Goal: Task Accomplishment & Management: Manage account settings

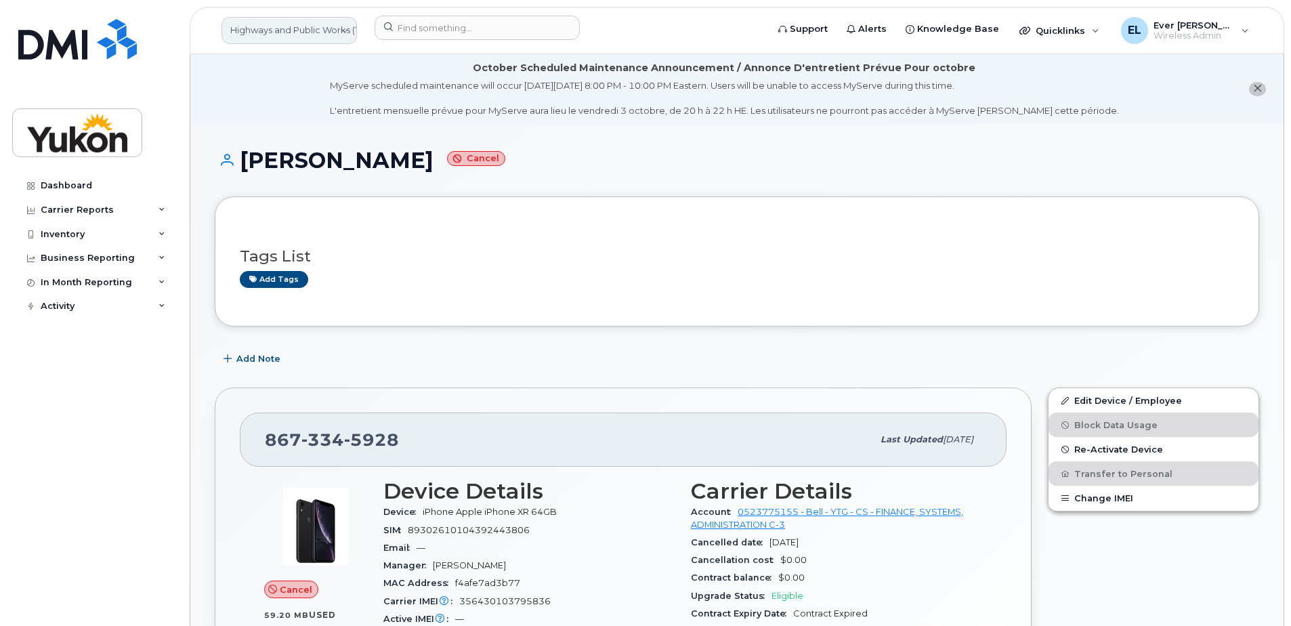
click at [293, 35] on link "Highways and Public Works (YTG)" at bounding box center [289, 30] width 135 height 27
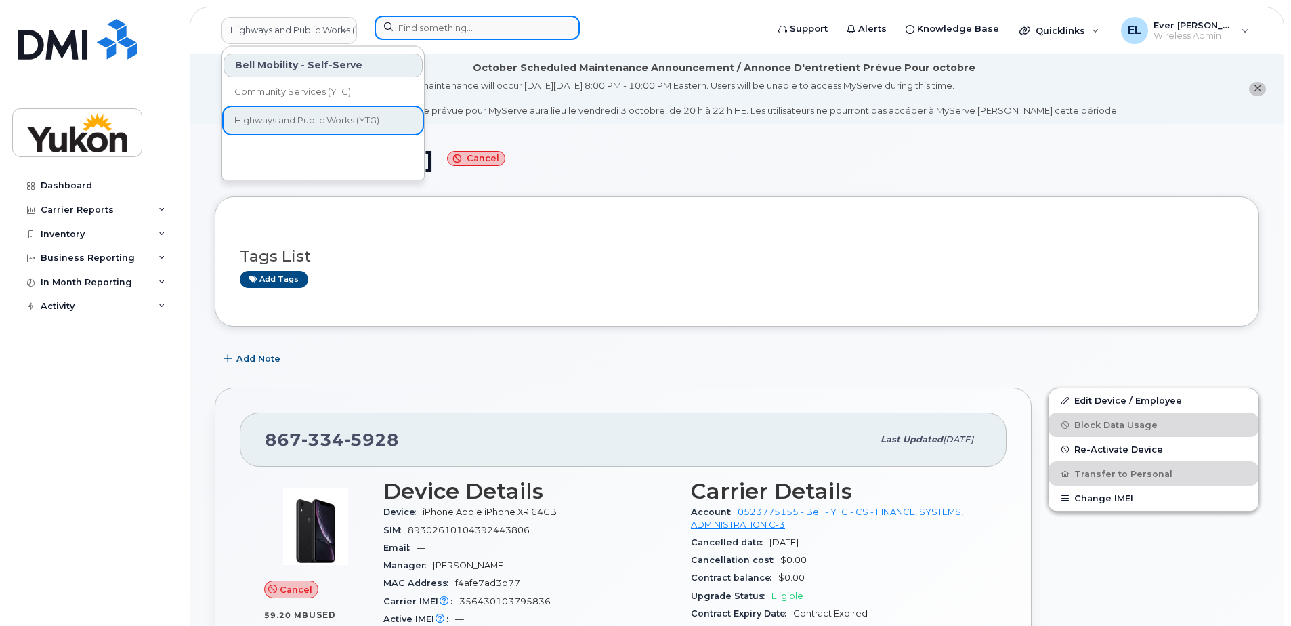
click at [432, 26] on input at bounding box center [477, 28] width 205 height 24
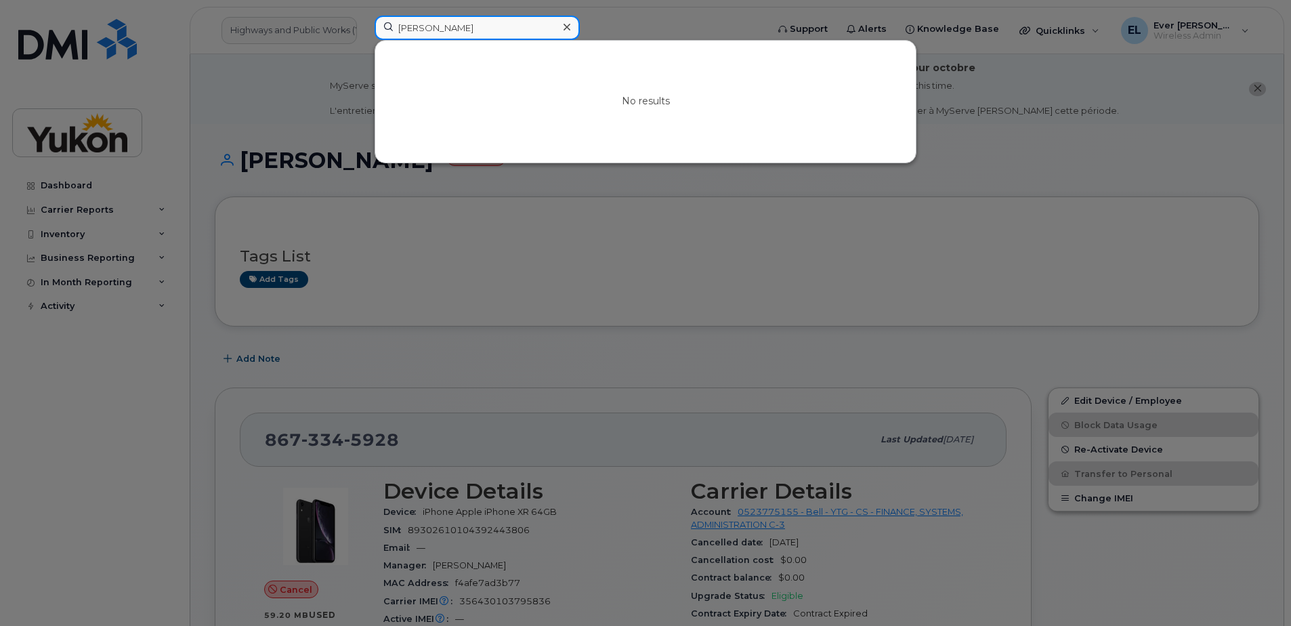
drag, startPoint x: 455, startPoint y: 26, endPoint x: 426, endPoint y: 16, distance: 30.2
click at [364, 16] on div "veronica No results" at bounding box center [566, 31] width 405 height 30
click at [435, 22] on input "veronica" at bounding box center [477, 28] width 205 height 24
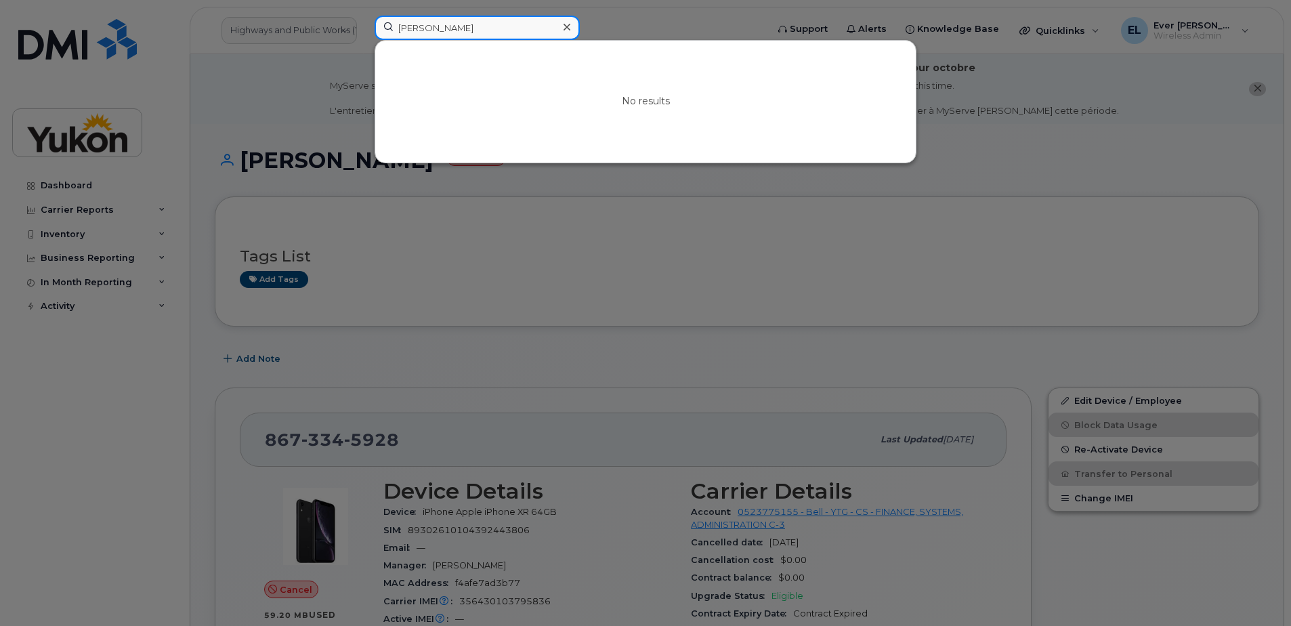
type input "wolfe"
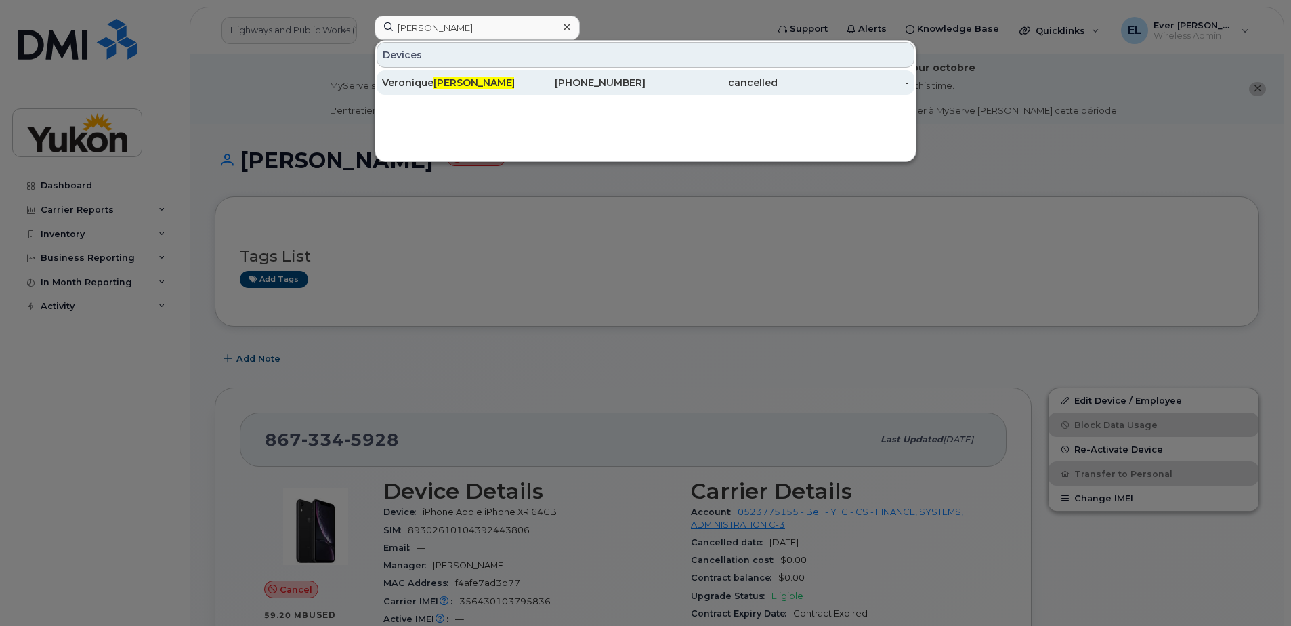
click at [446, 76] on div "Veronique Wolfe" at bounding box center [448, 82] width 132 height 24
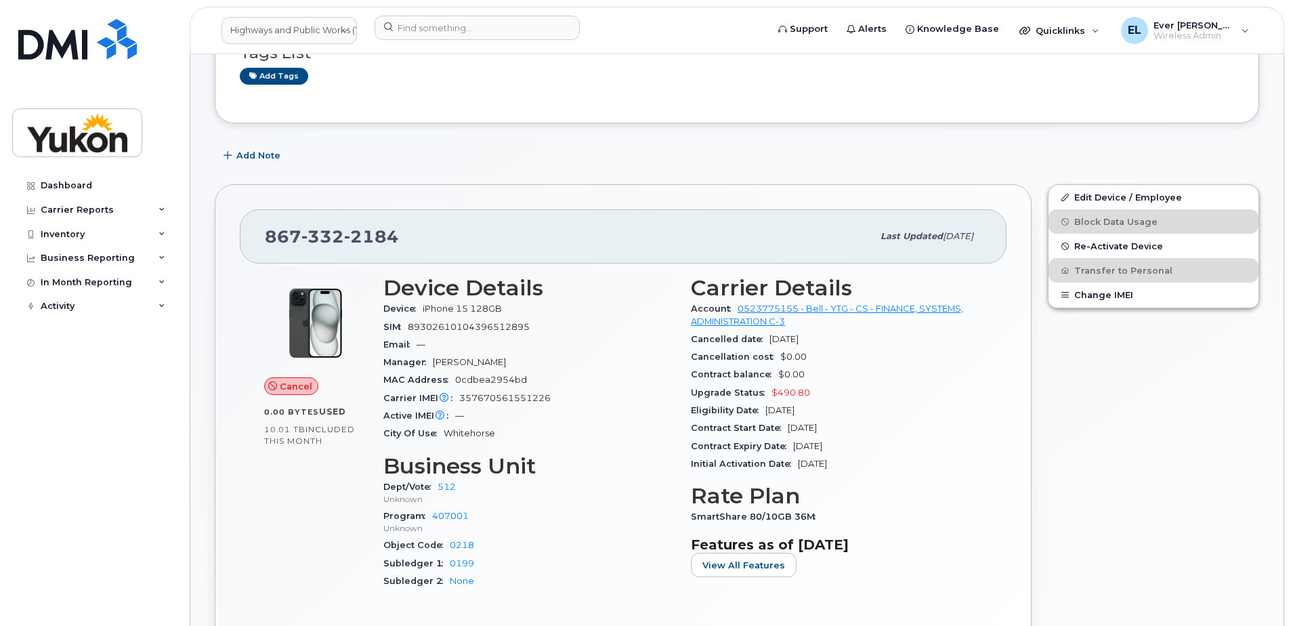
scroll to position [271, 0]
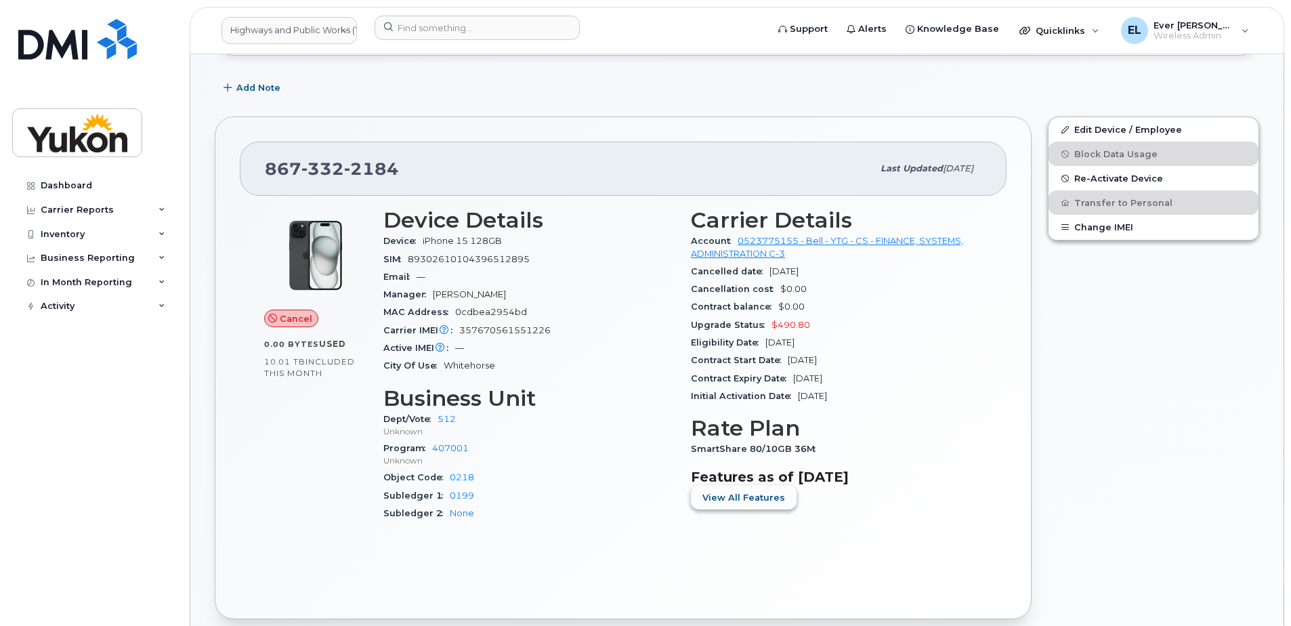
click at [775, 494] on span "View All Features" at bounding box center [744, 497] width 83 height 13
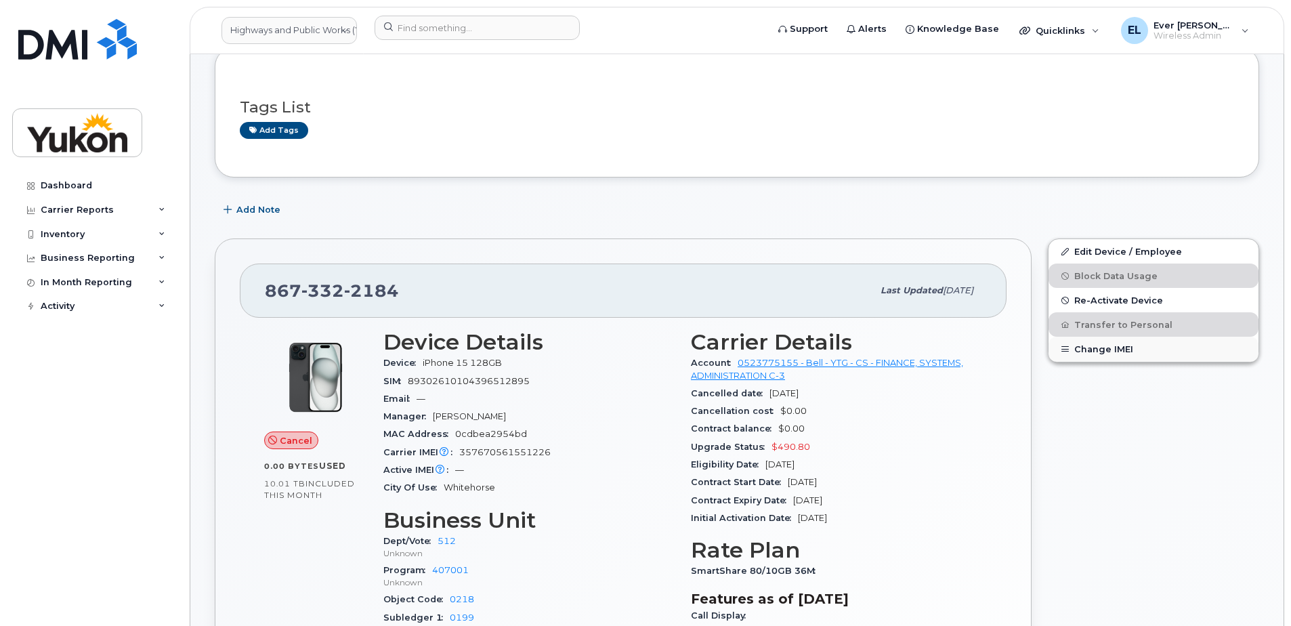
scroll to position [0, 0]
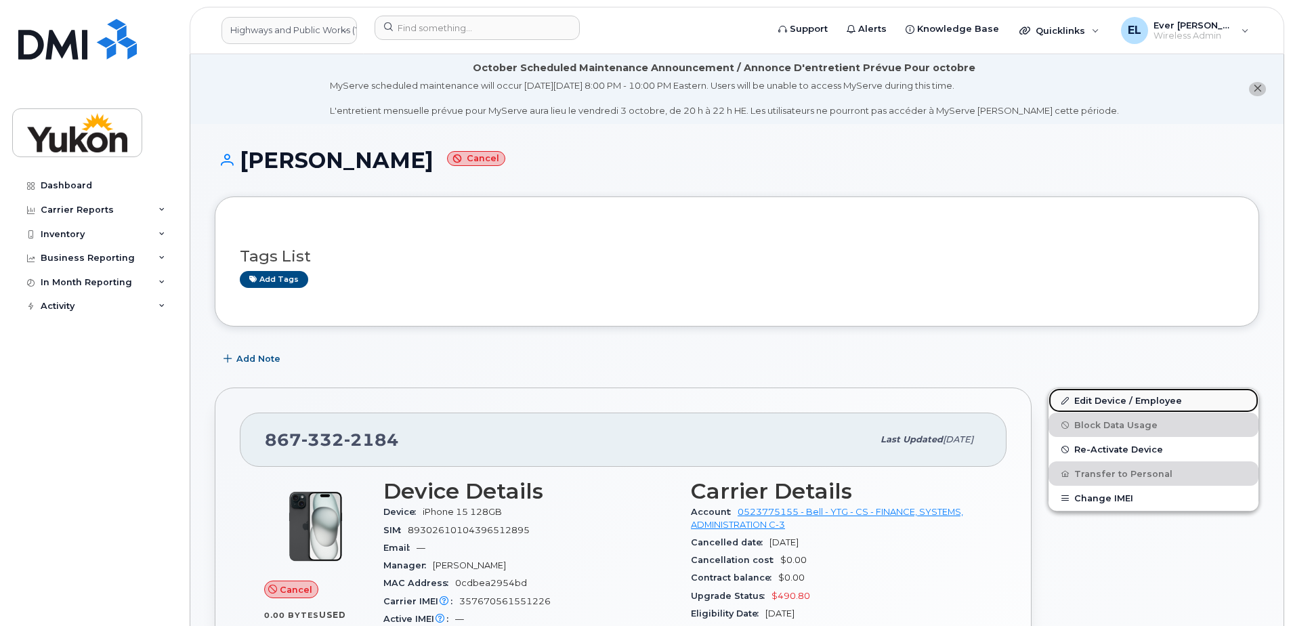
click at [1135, 401] on link "Edit Device / Employee" at bounding box center [1154, 400] width 210 height 24
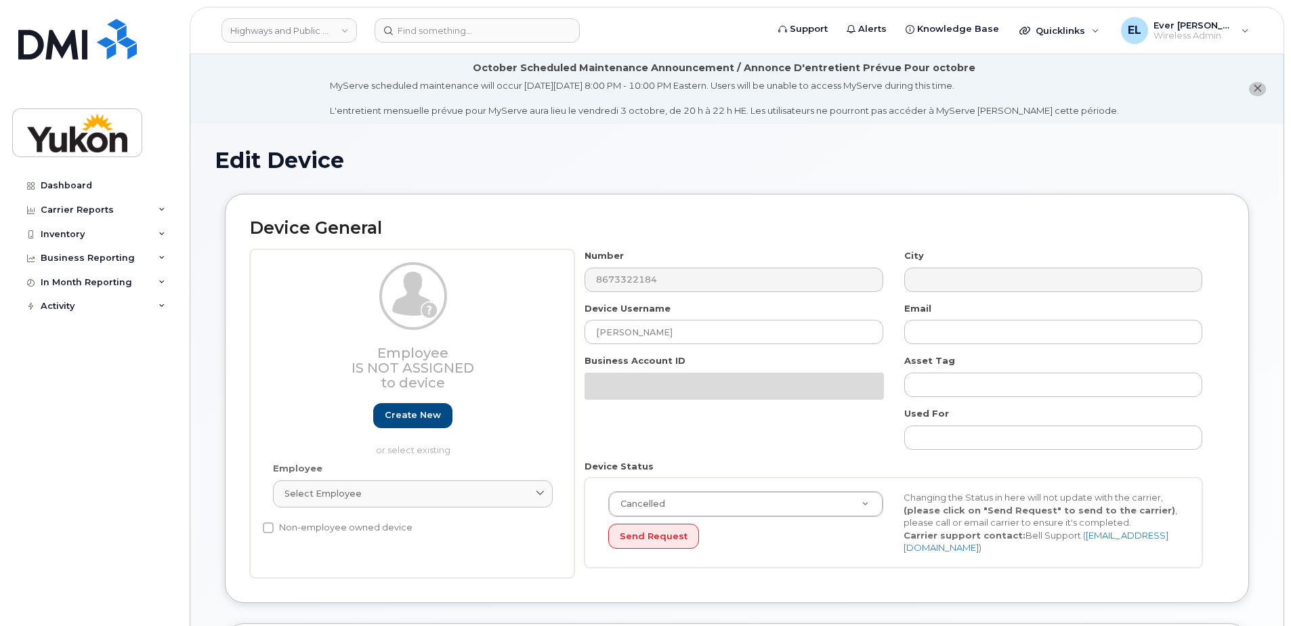
select select "33497495"
select select "33497282"
select select "33507478"
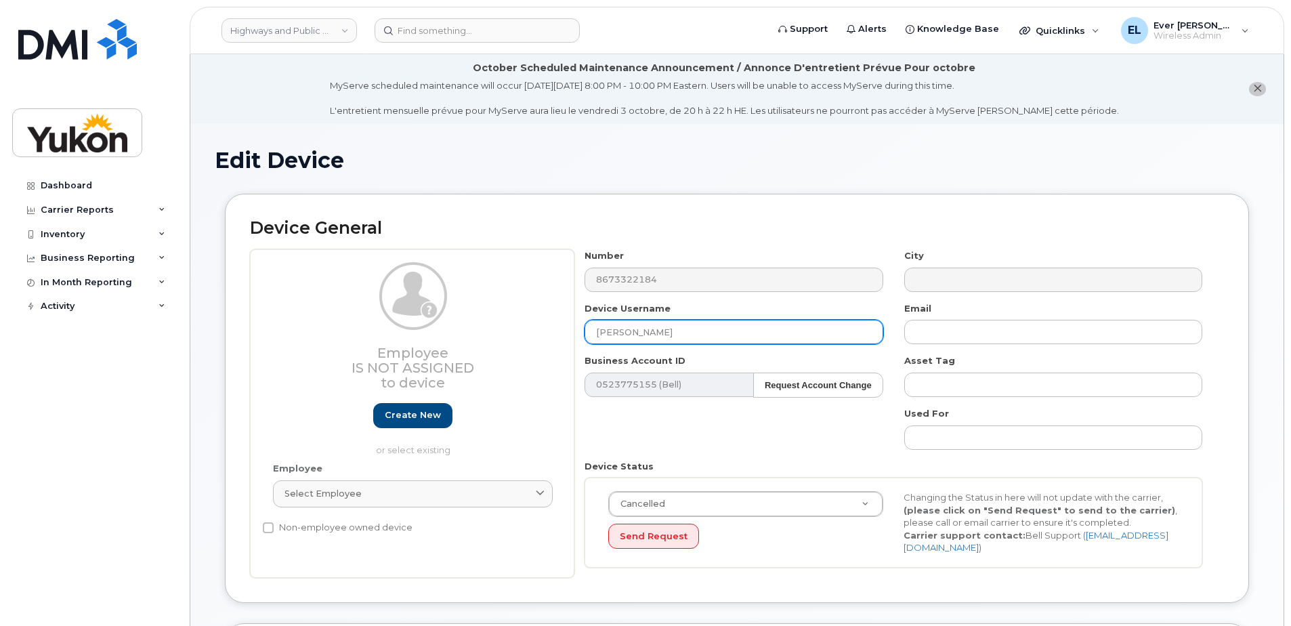
drag, startPoint x: 737, startPoint y: 330, endPoint x: 405, endPoint y: 331, distance: 332.0
click at [405, 331] on div "Employee Is not assigned to device Create new or select existing Employee Selec…" at bounding box center [737, 413] width 974 height 329
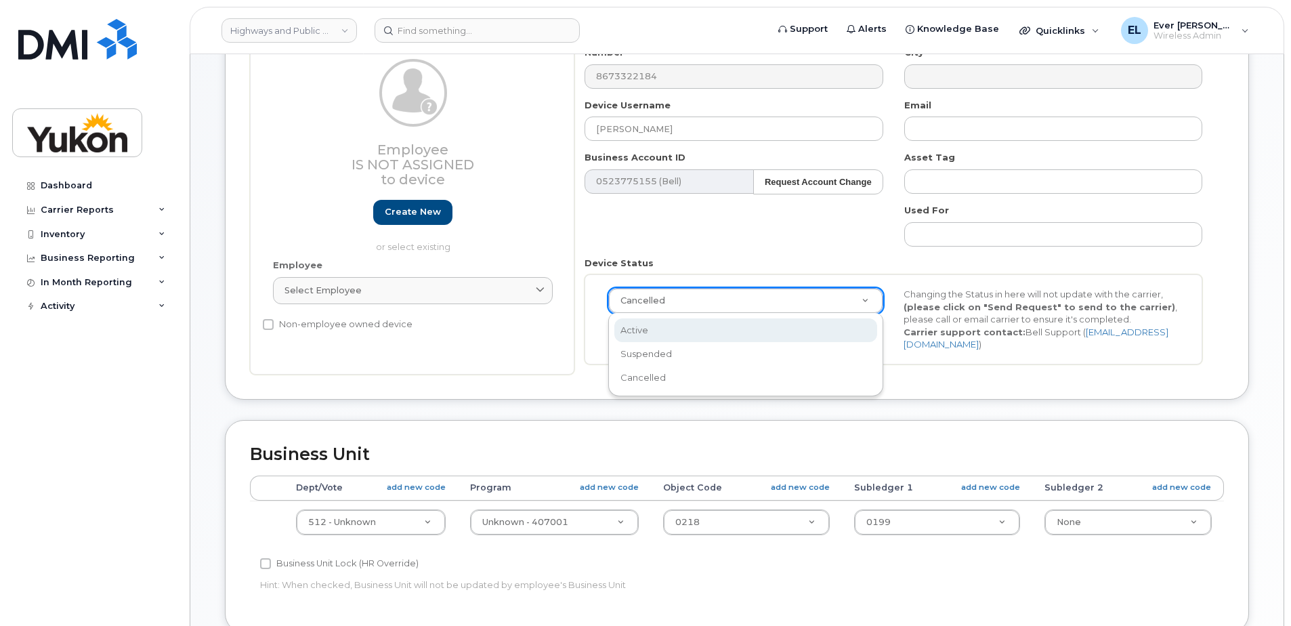
scroll to position [0, 4]
select select "active"
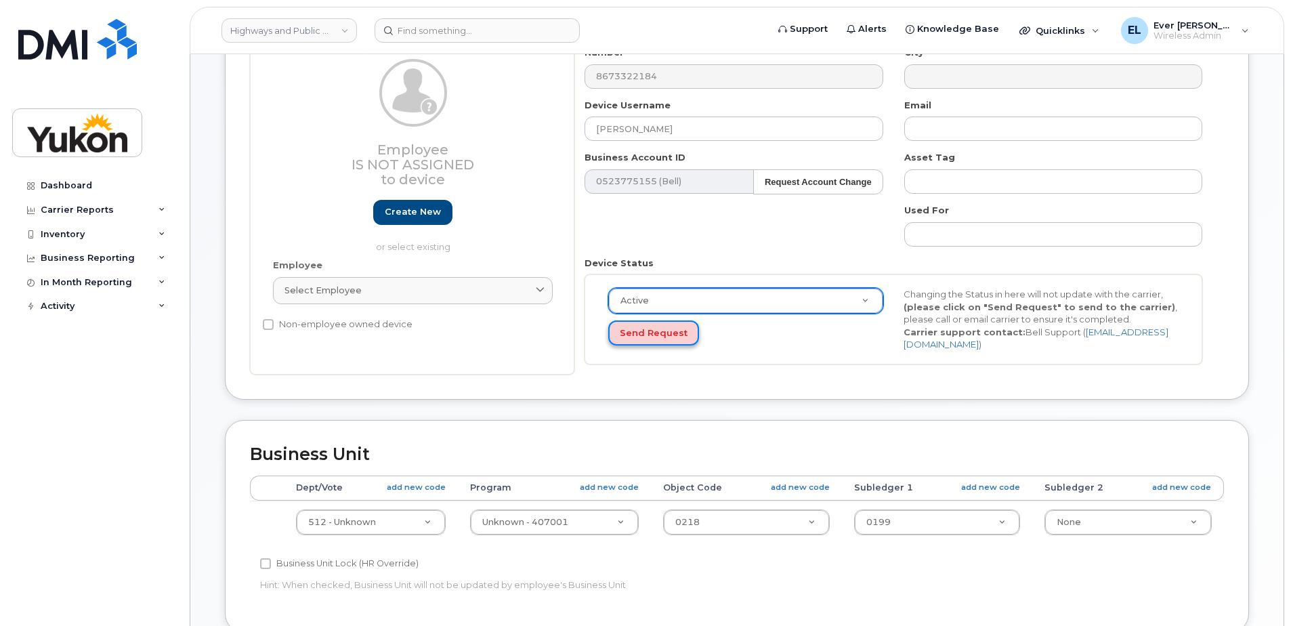
click at [671, 331] on button "Send Request" at bounding box center [653, 332] width 91 height 25
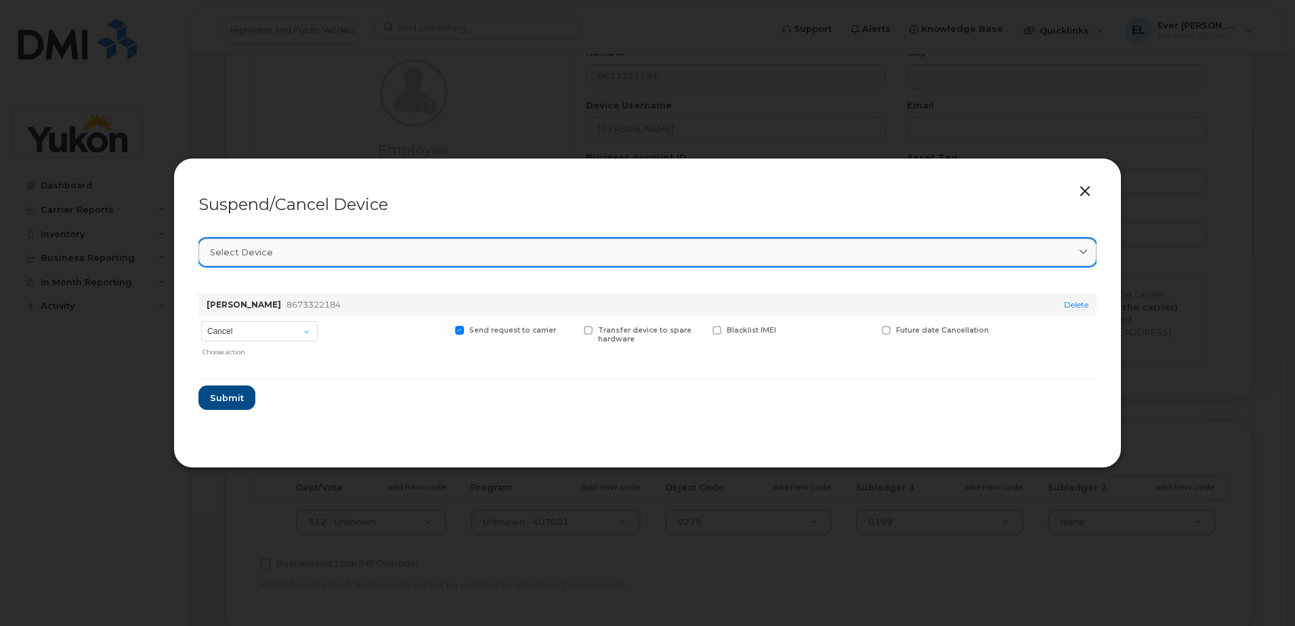
click at [276, 241] on link "Select device" at bounding box center [648, 252] width 898 height 28
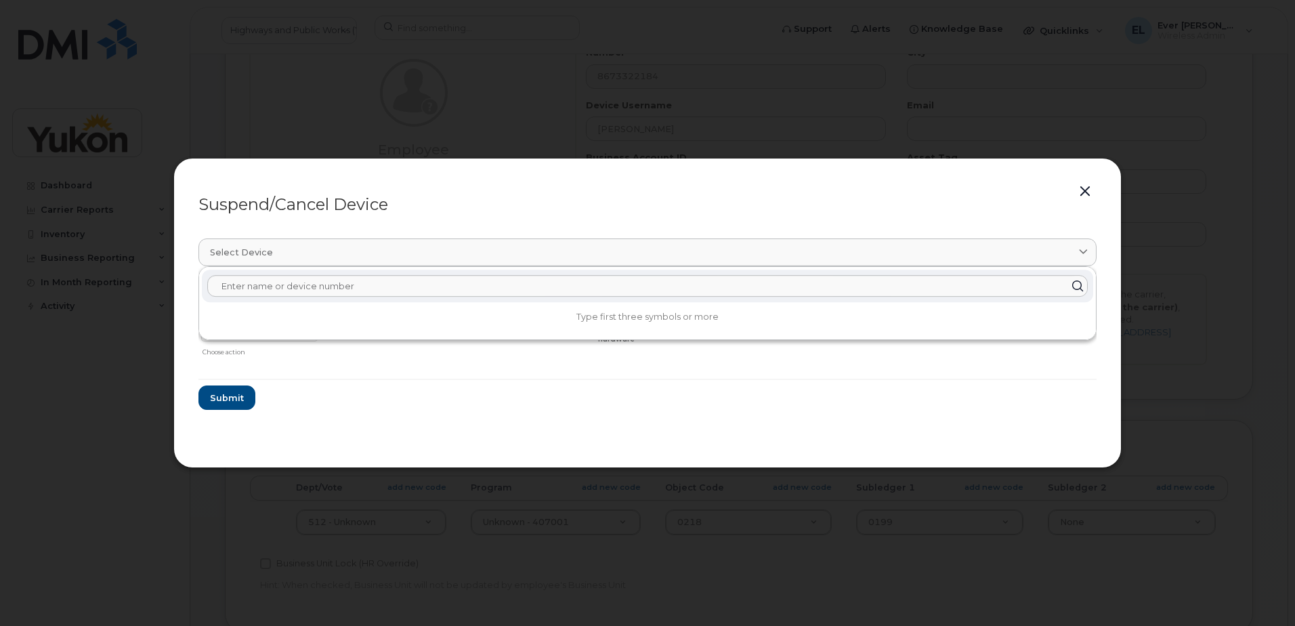
click at [688, 167] on div "Suspend/Cancel Device Select device Type first three symbols or more Veronique …" at bounding box center [647, 313] width 948 height 310
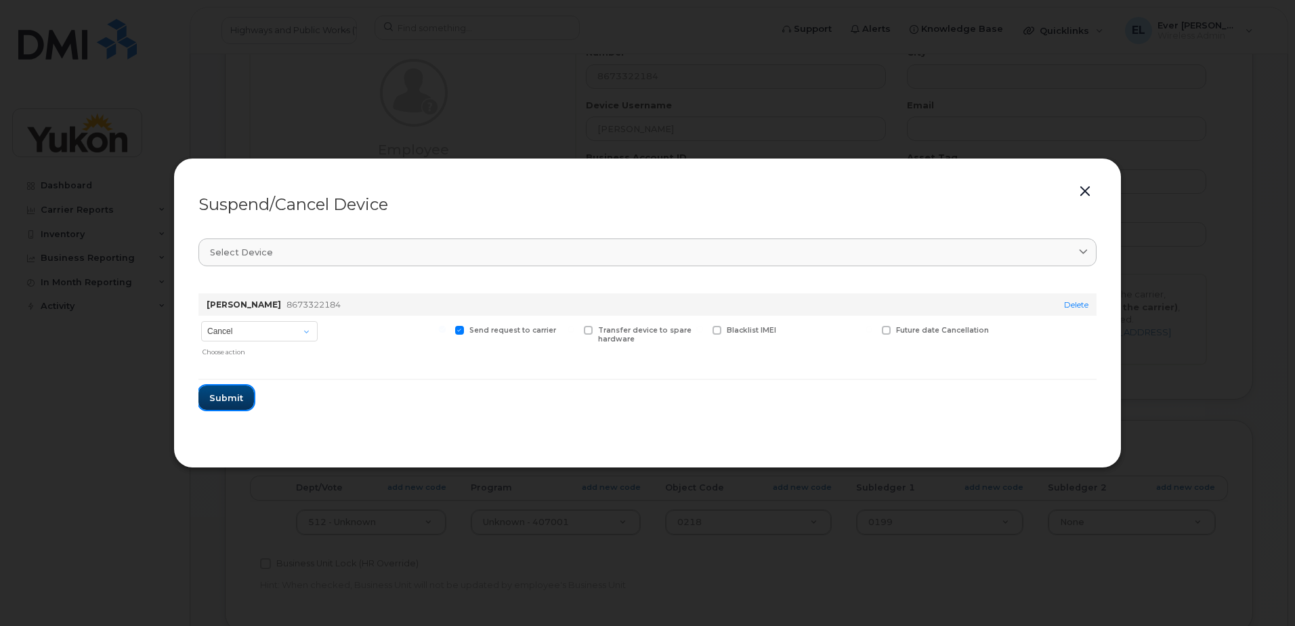
click at [215, 404] on button "Submit" at bounding box center [227, 397] width 56 height 24
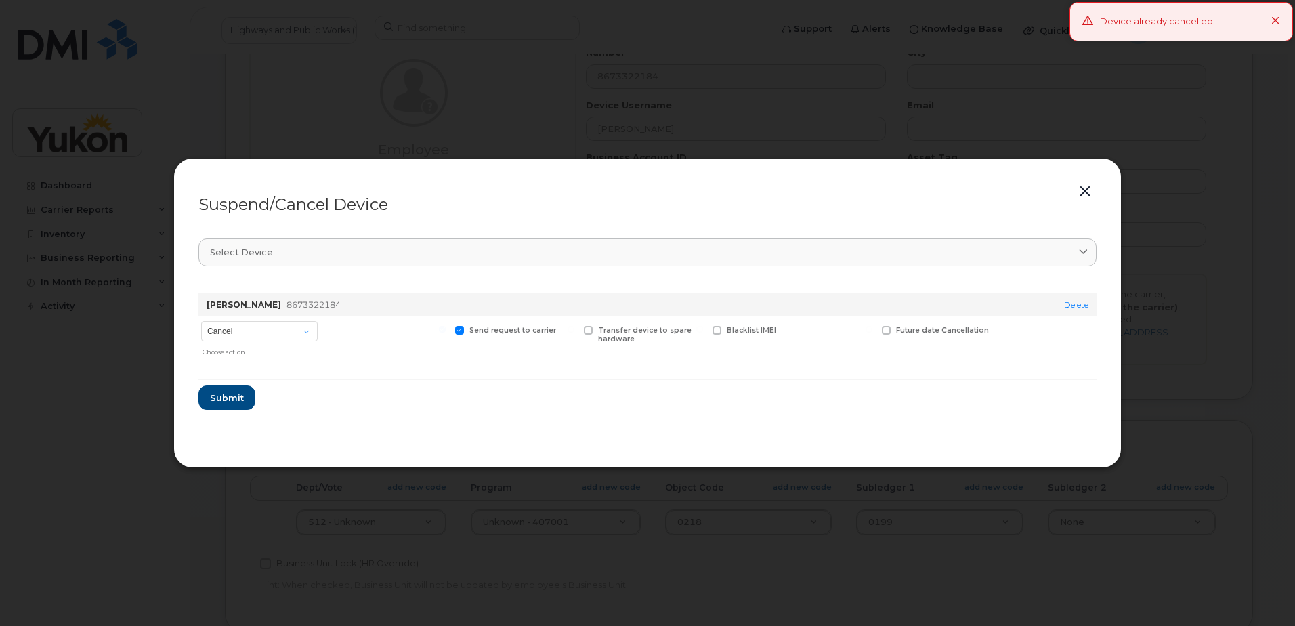
click at [1280, 19] on div "Device already cancelled!" at bounding box center [1182, 21] width 224 height 39
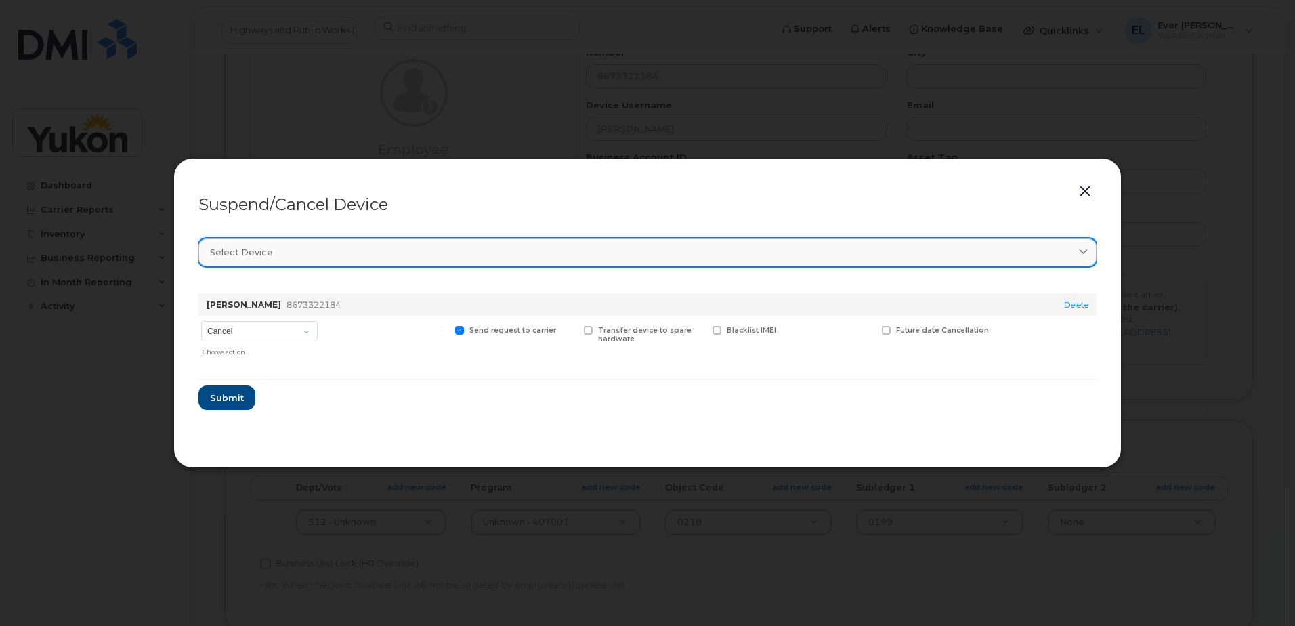
click at [657, 251] on div "Select device" at bounding box center [647, 252] width 875 height 13
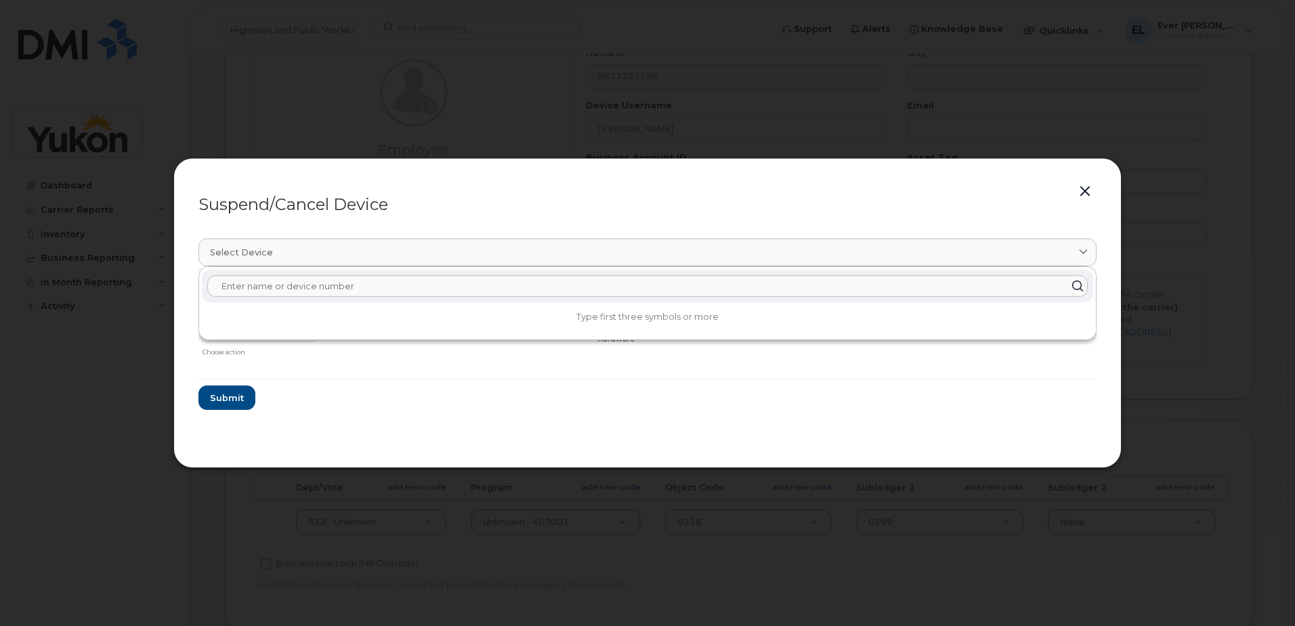
click at [681, 72] on div at bounding box center [647, 313] width 1295 height 626
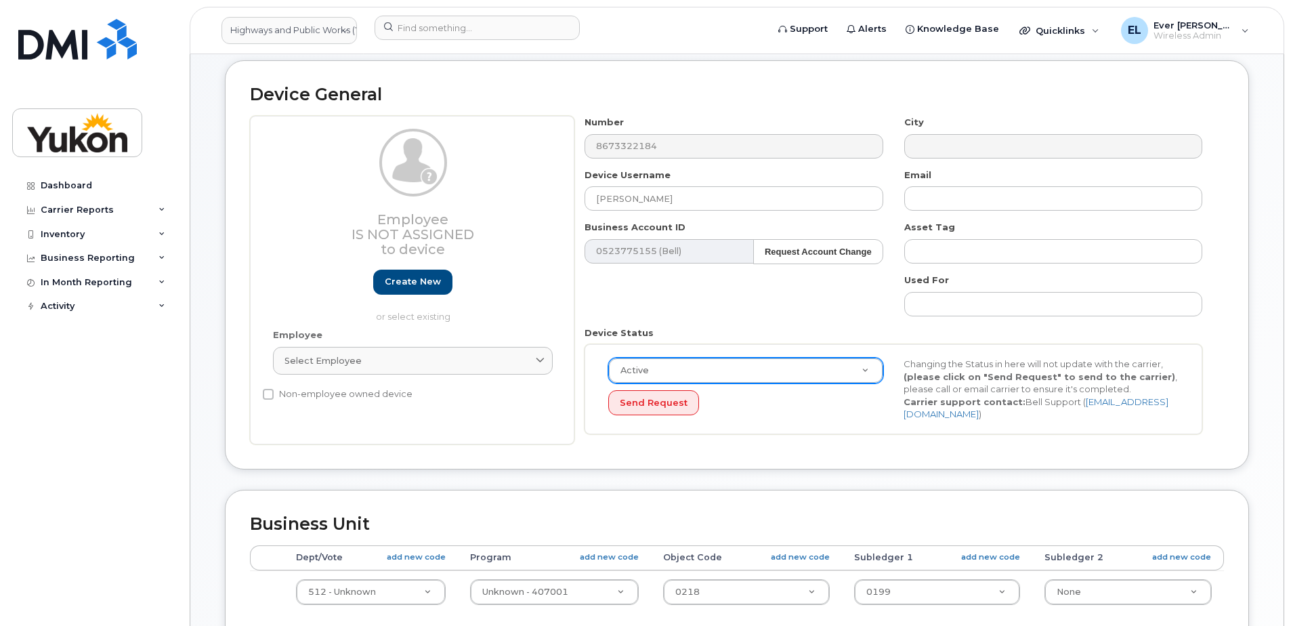
scroll to position [68, 0]
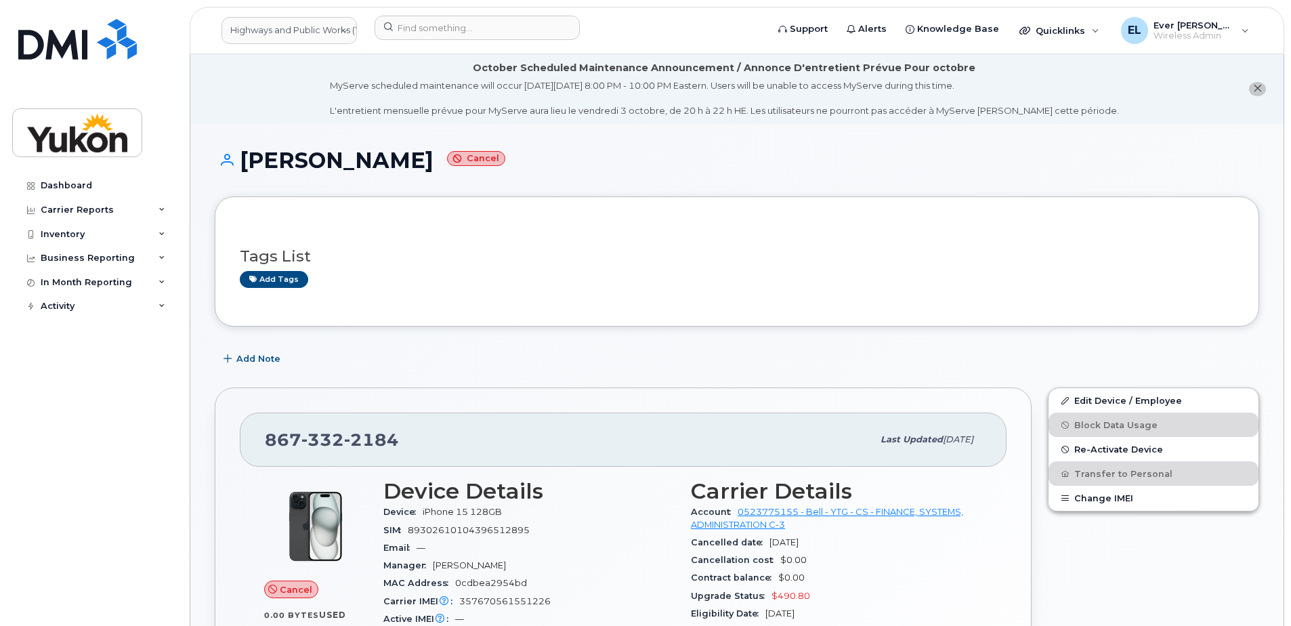
click at [482, 534] on span "89302610104396512895" at bounding box center [469, 530] width 122 height 10
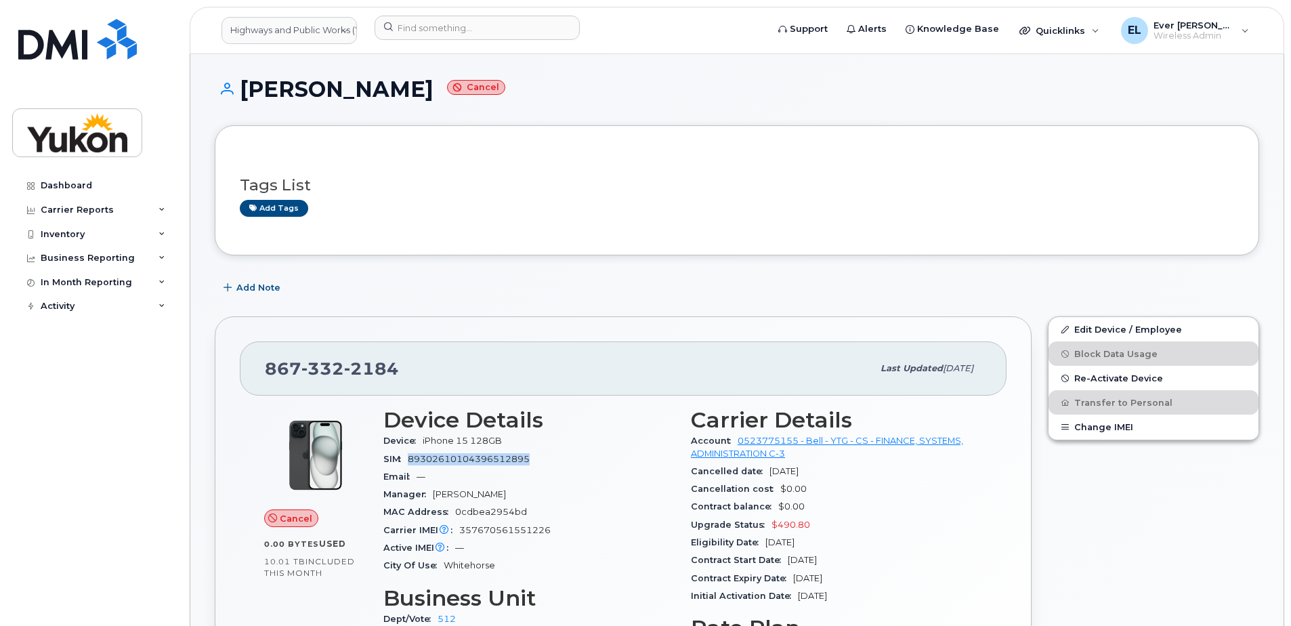
scroll to position [135, 0]
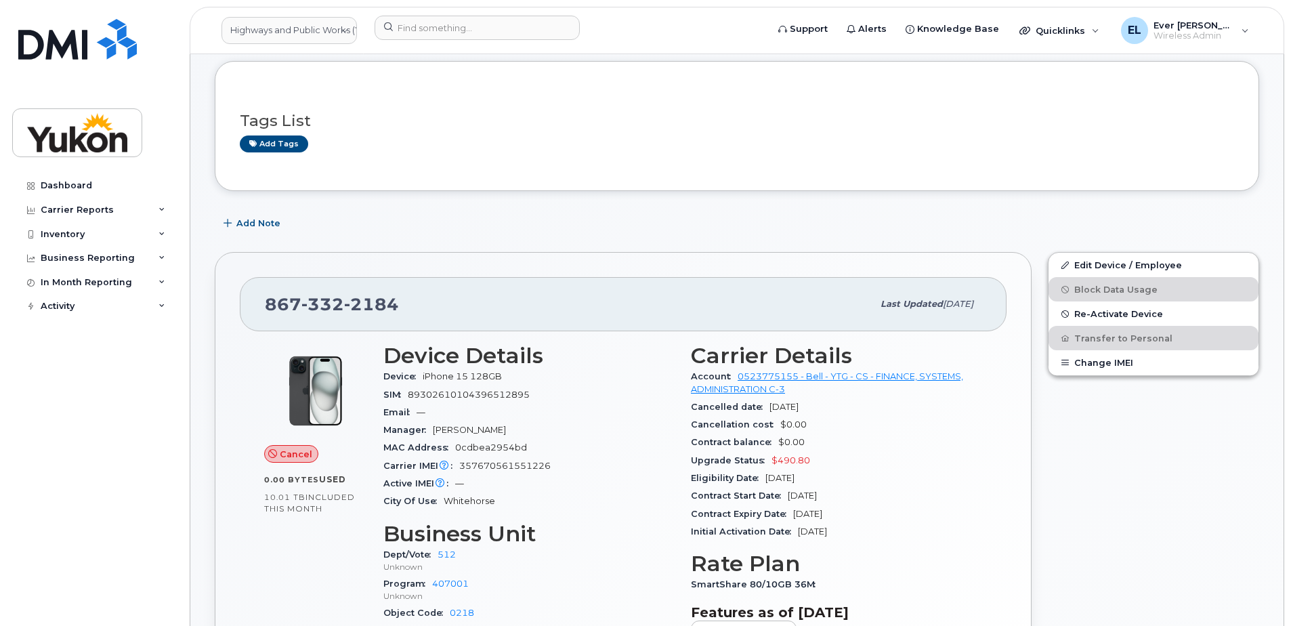
click at [515, 466] on span "357670561551226" at bounding box center [504, 466] width 91 height 10
copy span "357670561551226"
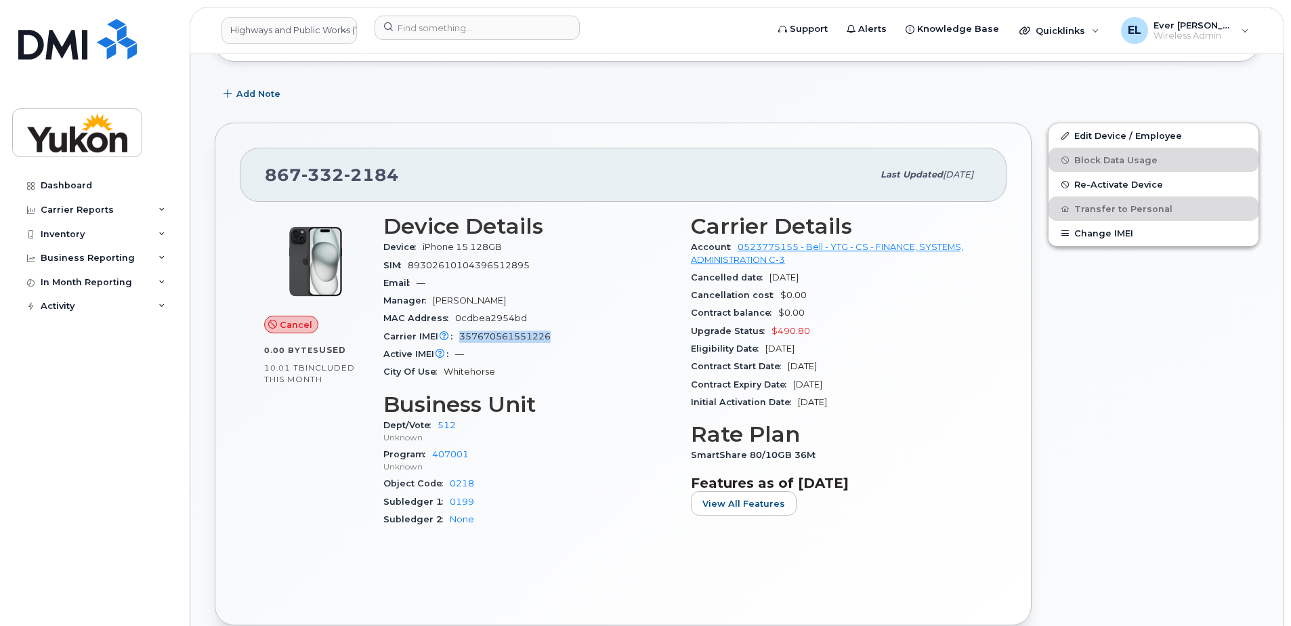
scroll to position [271, 0]
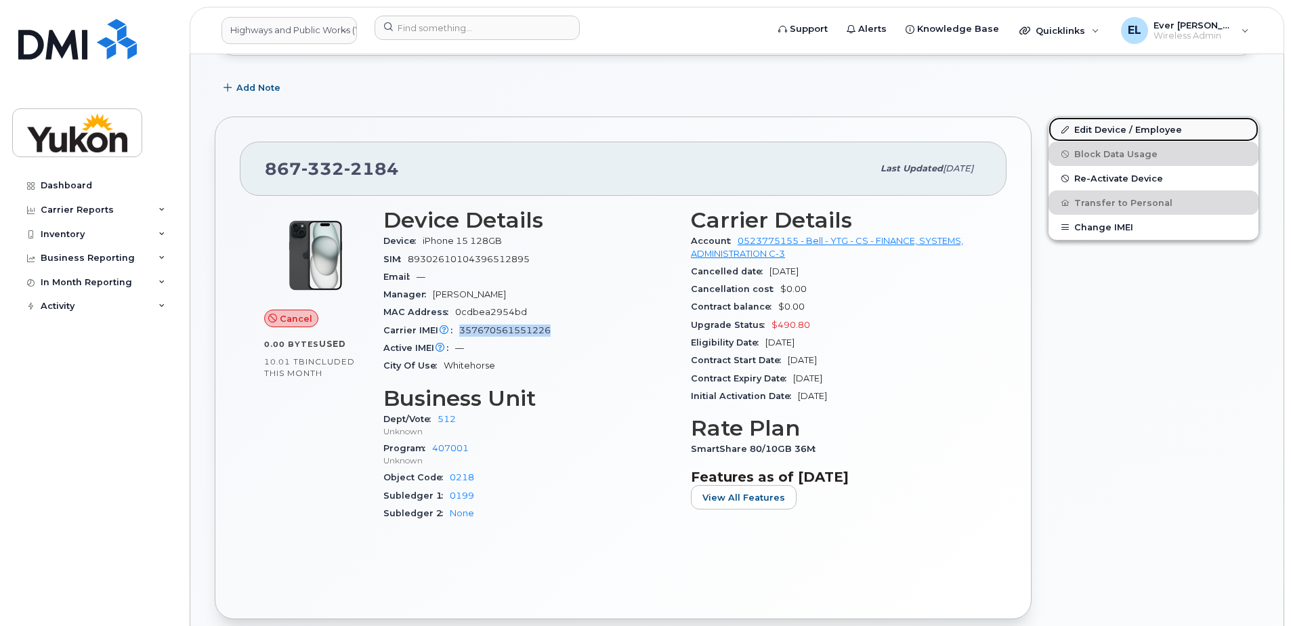
click at [1104, 125] on link "Edit Device / Employee" at bounding box center [1154, 129] width 210 height 24
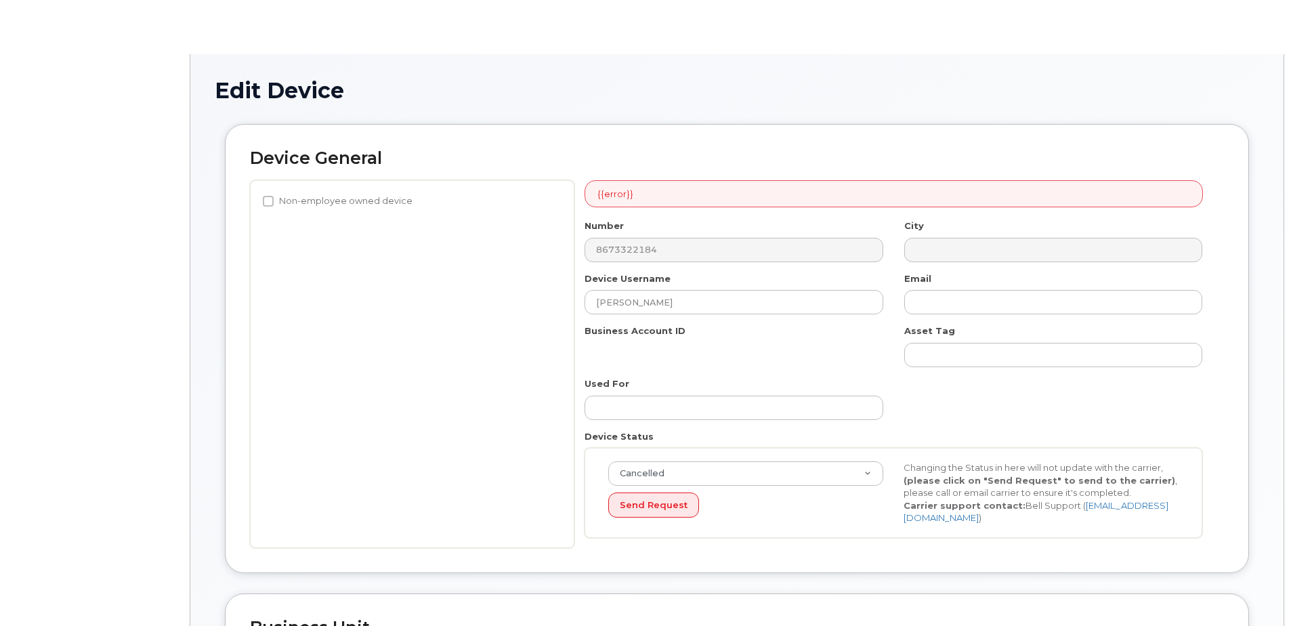
select select "33497495"
select select "33497282"
select select "33507478"
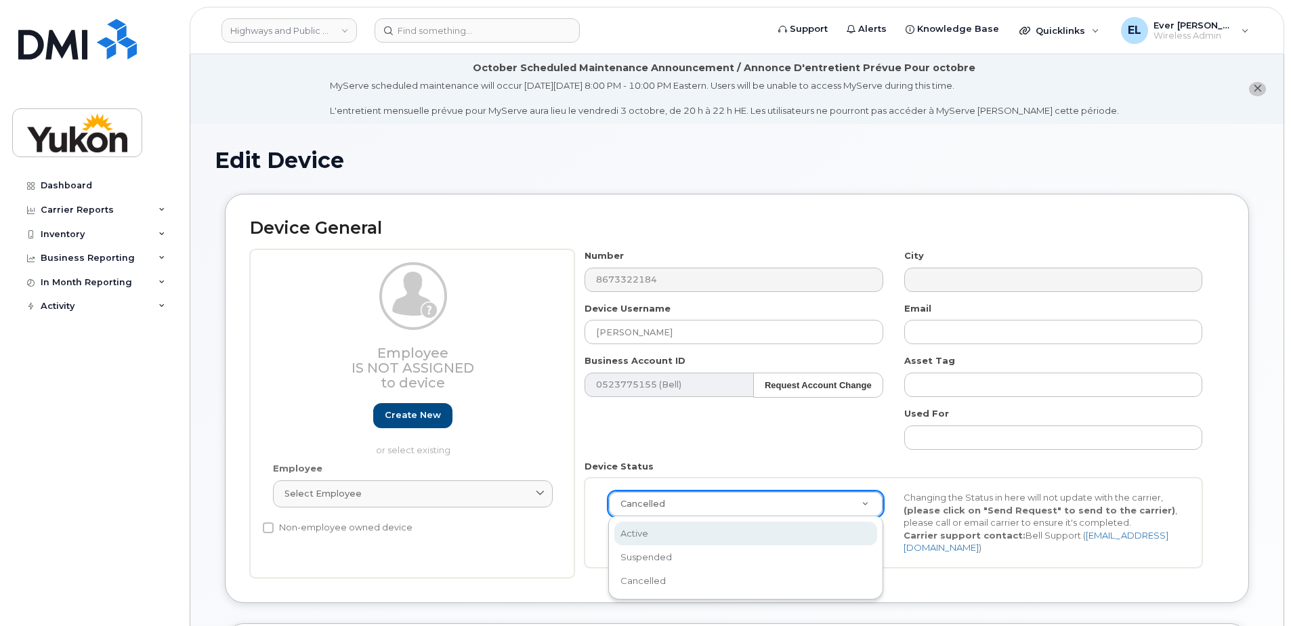
select select "active"
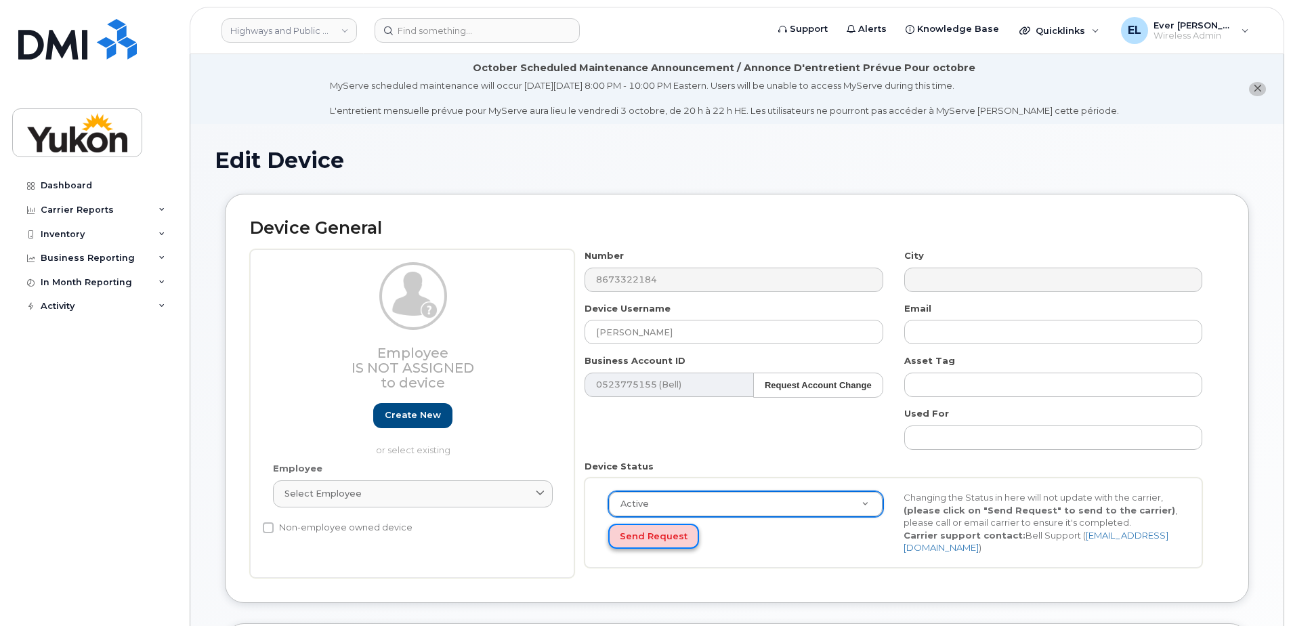
click at [632, 533] on button "Send Request" at bounding box center [653, 536] width 91 height 25
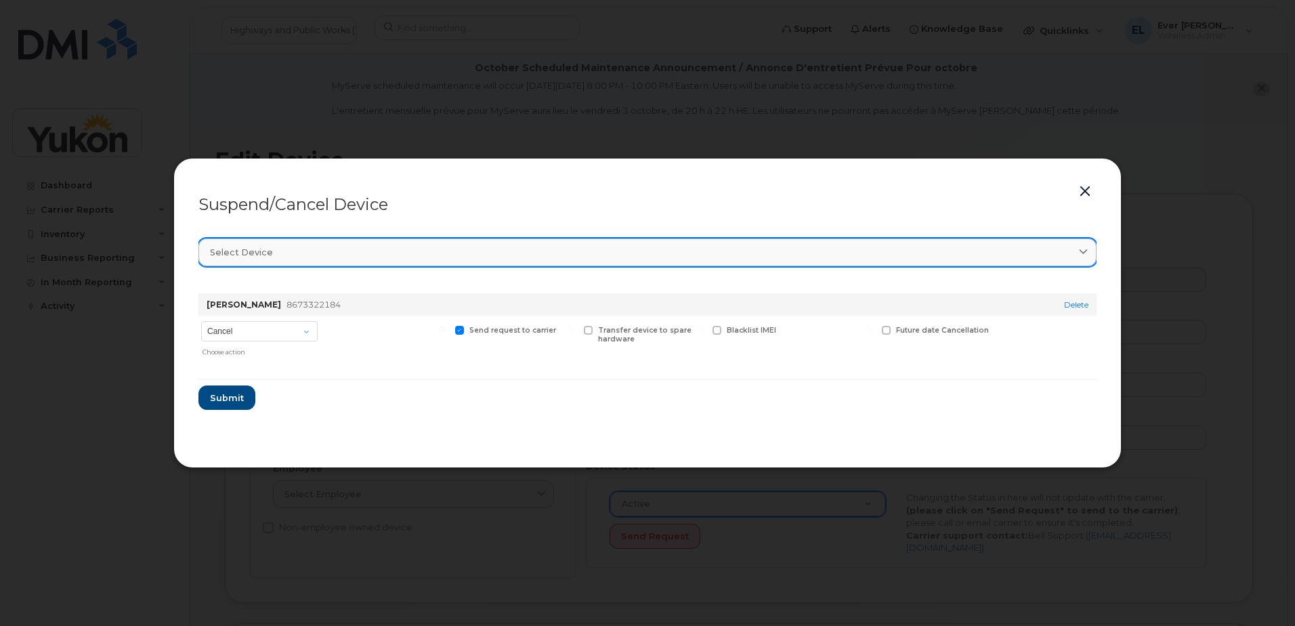
click at [299, 247] on div "Select device" at bounding box center [647, 252] width 875 height 13
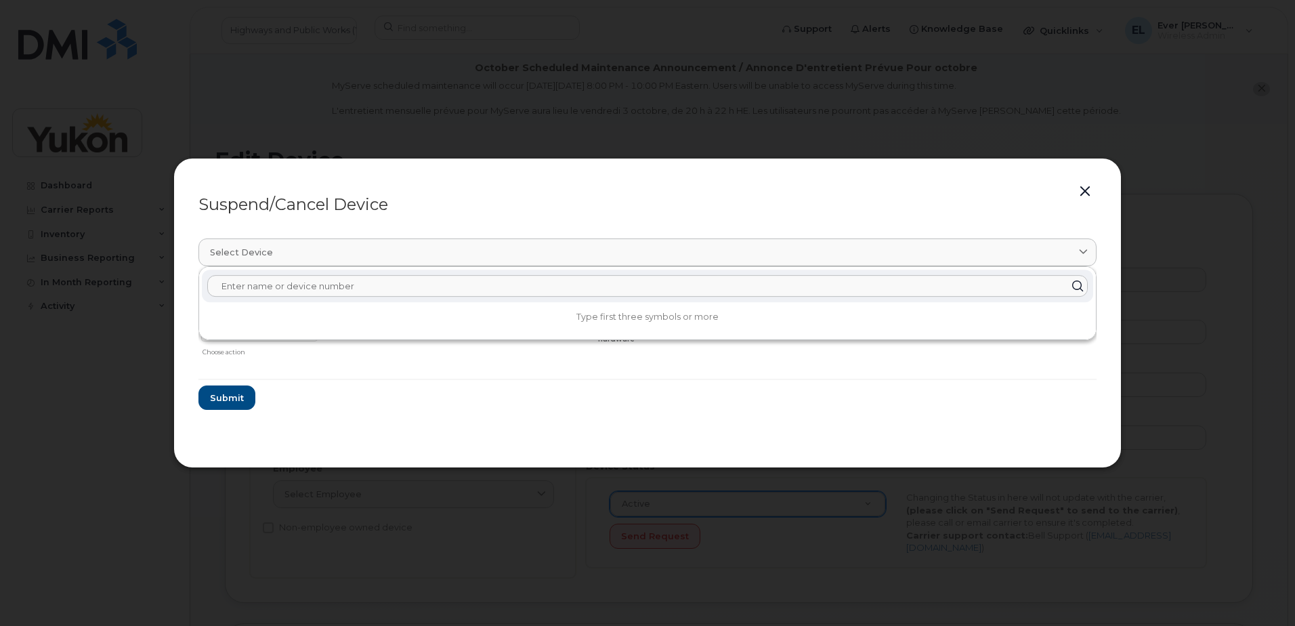
paste input "357670561551226"
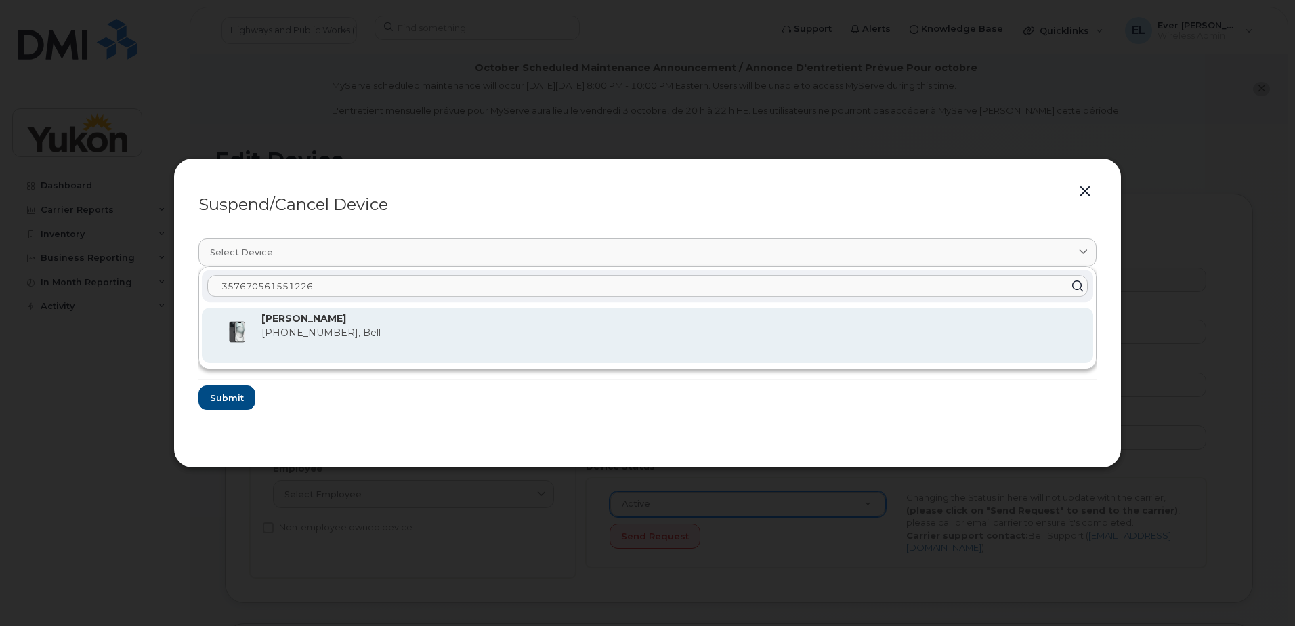
type input "357670561551226"
click at [320, 325] on p "[PERSON_NAME]" at bounding box center [672, 319] width 821 height 14
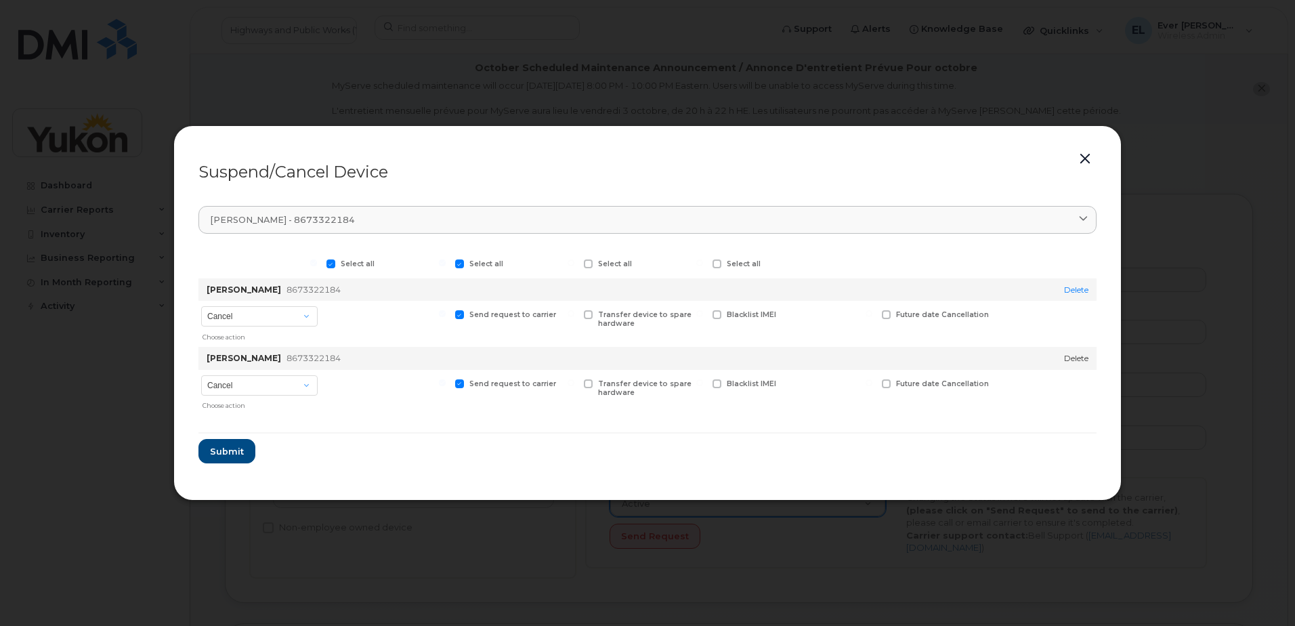
click at [1078, 362] on link "Delete" at bounding box center [1076, 358] width 24 height 10
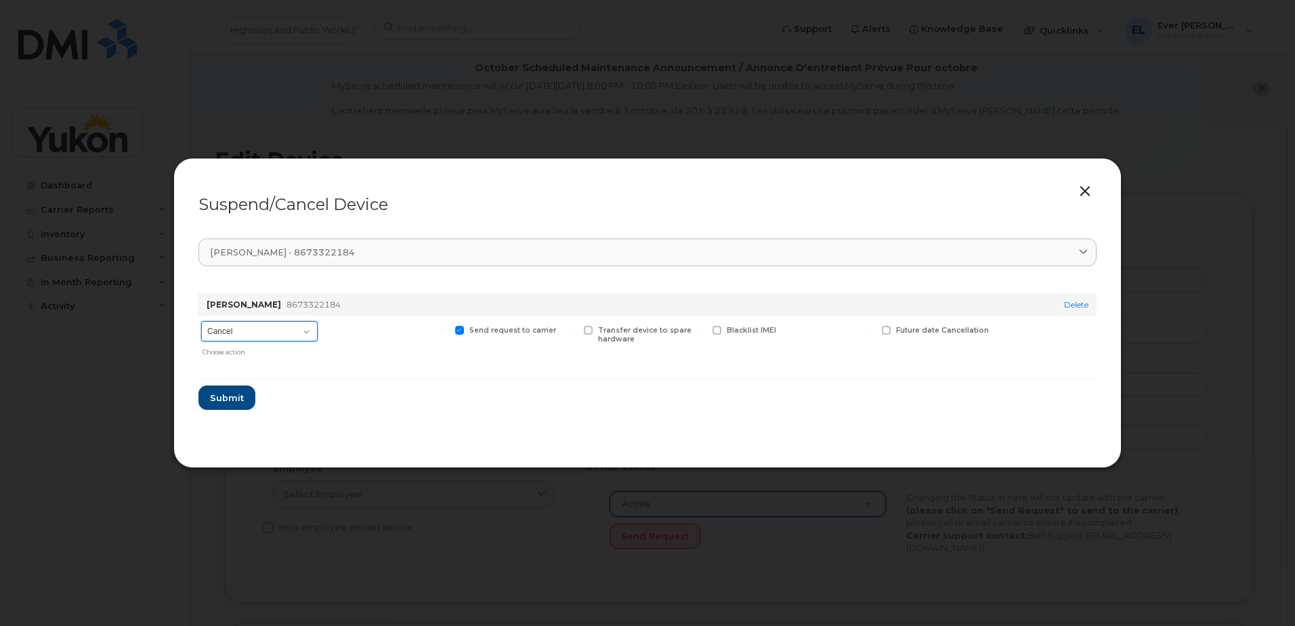
click at [285, 333] on select "Cancel Suspend - Extend Suspension Suspend - Reduced Rate Suspend - Full Rate S…" at bounding box center [259, 331] width 117 height 20
select select "[object Object]"
click at [201, 321] on select "Cancel Suspend - Extend Suspension Suspend - Reduced Rate Suspend - Full Rate S…" at bounding box center [259, 331] width 117 height 20
click at [236, 396] on span "Submit" at bounding box center [226, 398] width 34 height 13
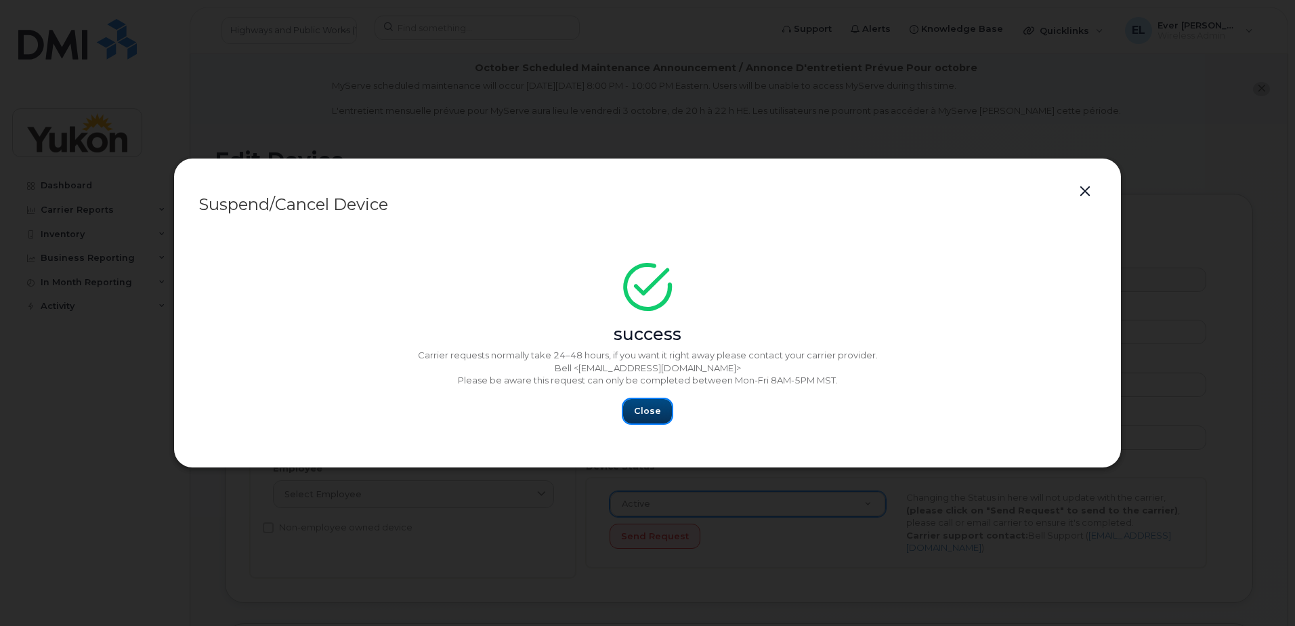
click at [648, 412] on span "Close" at bounding box center [647, 410] width 27 height 13
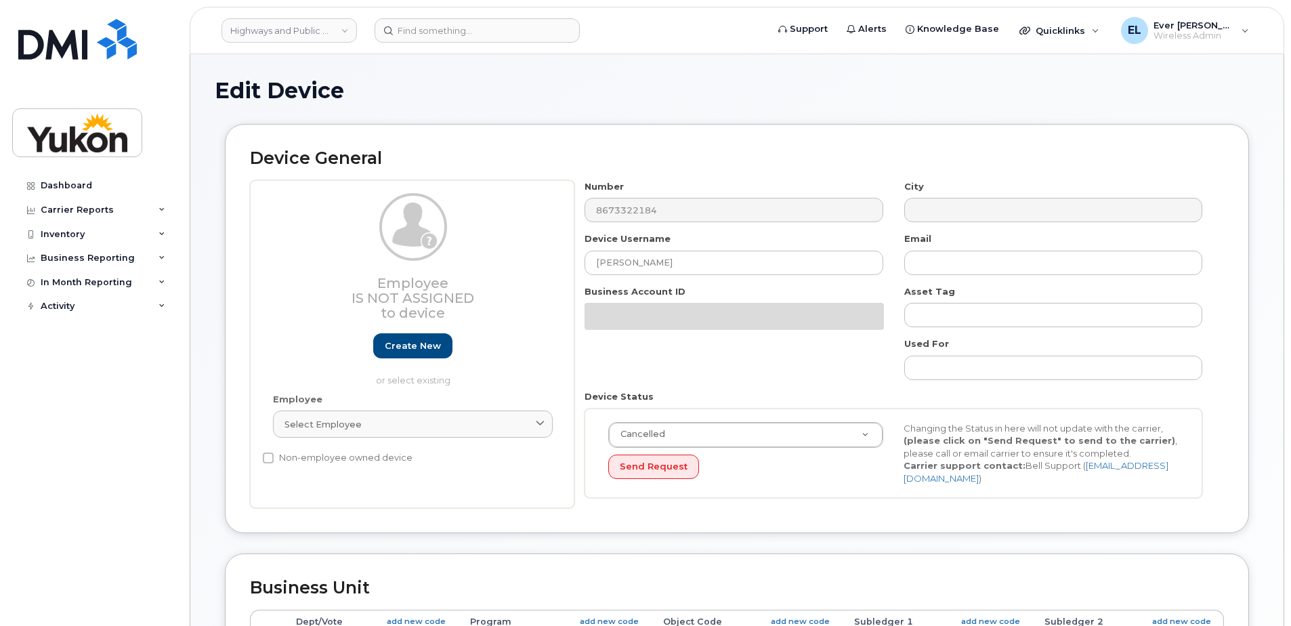
select select "33497495"
select select "33497282"
select select "33507478"
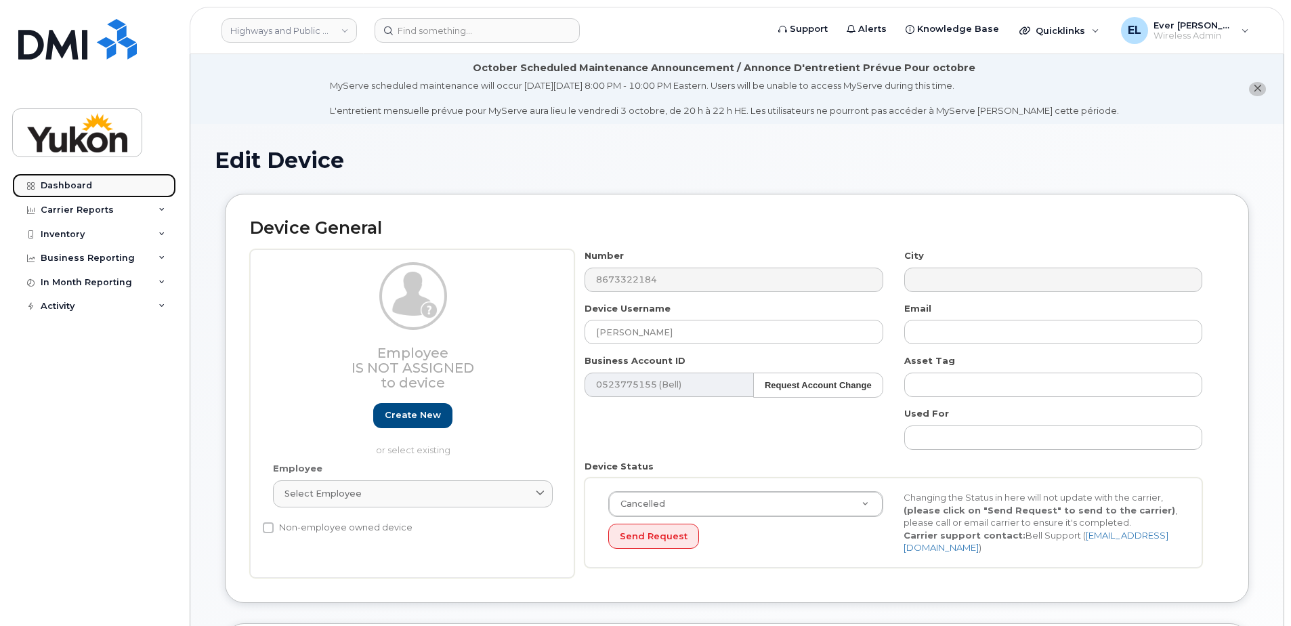
click at [78, 180] on div "Dashboard" at bounding box center [66, 185] width 51 height 11
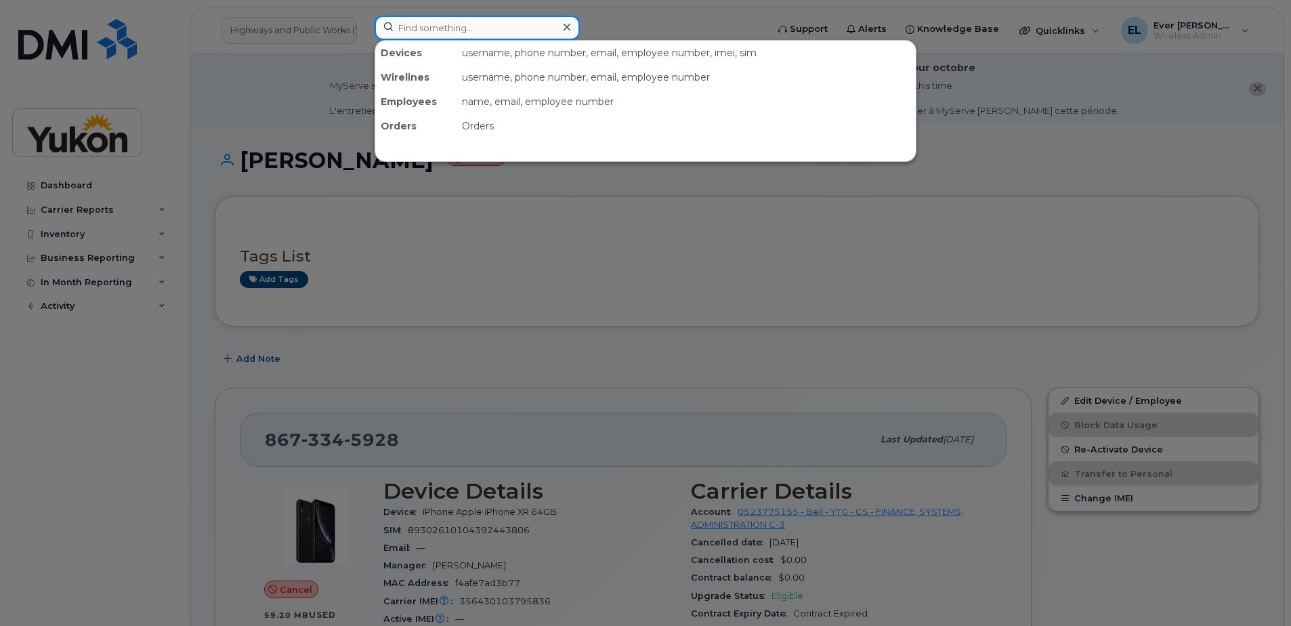
click at [424, 26] on input at bounding box center [477, 28] width 205 height 24
type input "v"
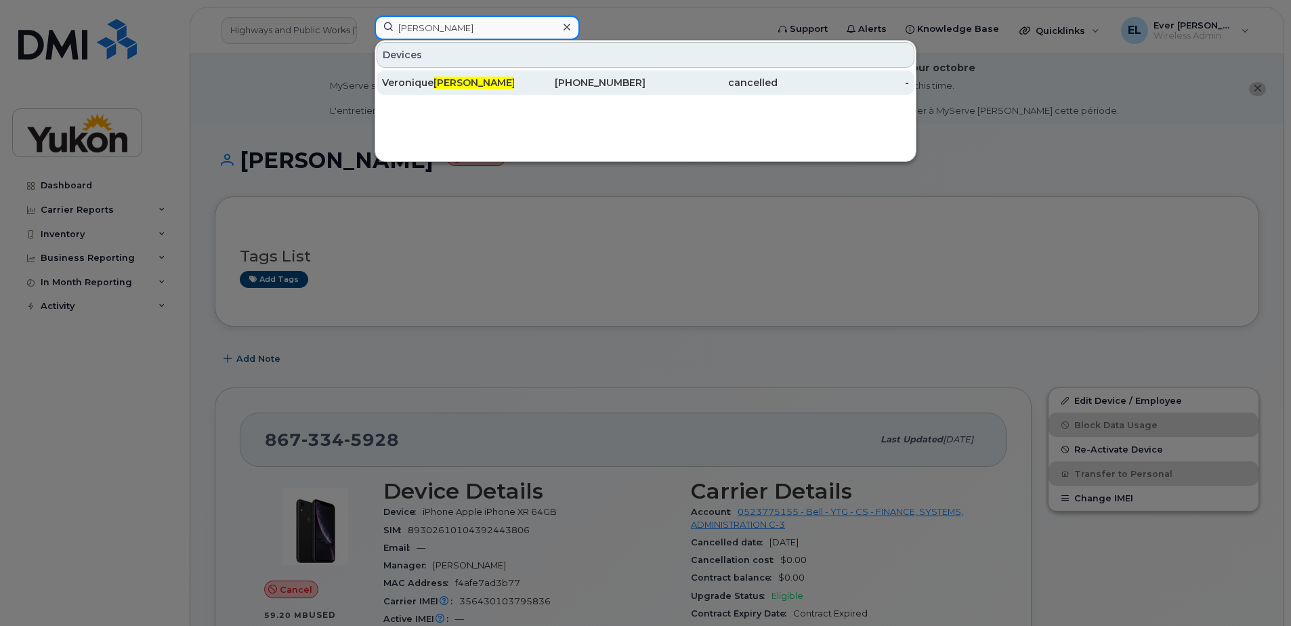
type input "wolfe"
click at [446, 83] on span "Wolfe" at bounding box center [475, 83] width 82 height 12
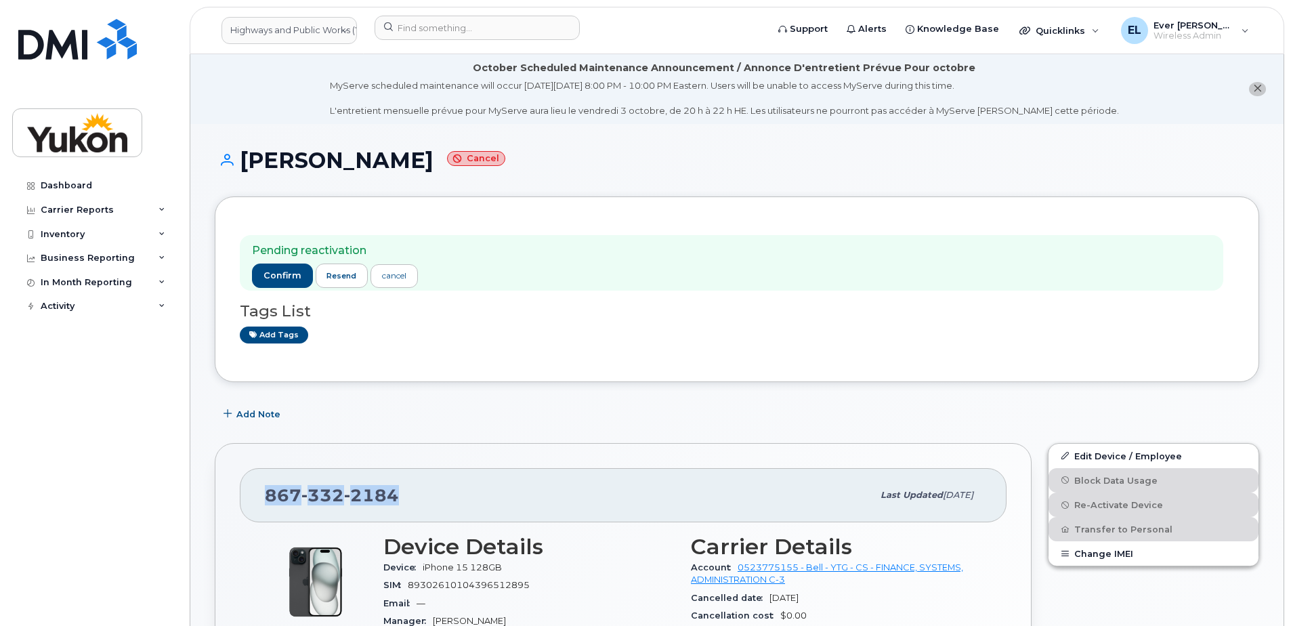
drag, startPoint x: 406, startPoint y: 518, endPoint x: 267, endPoint y: 516, distance: 139.6
click at [267, 516] on div "[PHONE_NUMBER] Last updated [DATE]" at bounding box center [623, 495] width 767 height 54
drag, startPoint x: 267, startPoint y: 516, endPoint x: 432, endPoint y: 496, distance: 166.6
click at [432, 496] on div "[PHONE_NUMBER]" at bounding box center [569, 495] width 608 height 28
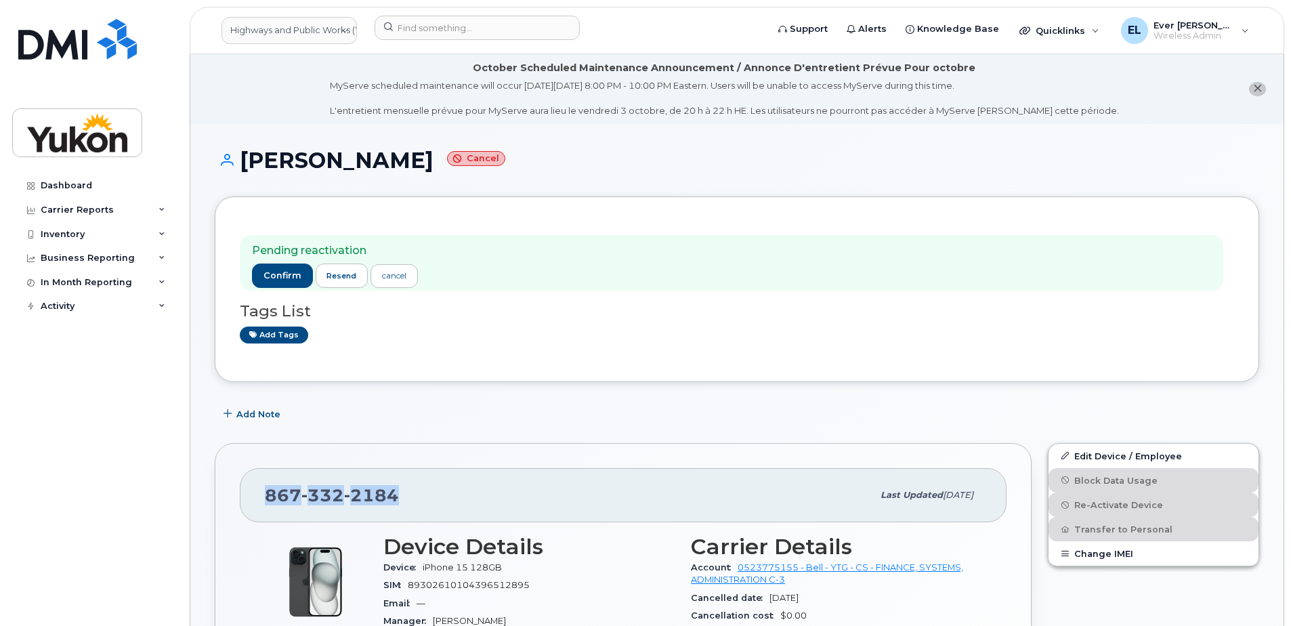
click at [432, 496] on div "[PHONE_NUMBER]" at bounding box center [569, 495] width 608 height 28
click at [277, 276] on span "confirm" at bounding box center [283, 276] width 38 height 12
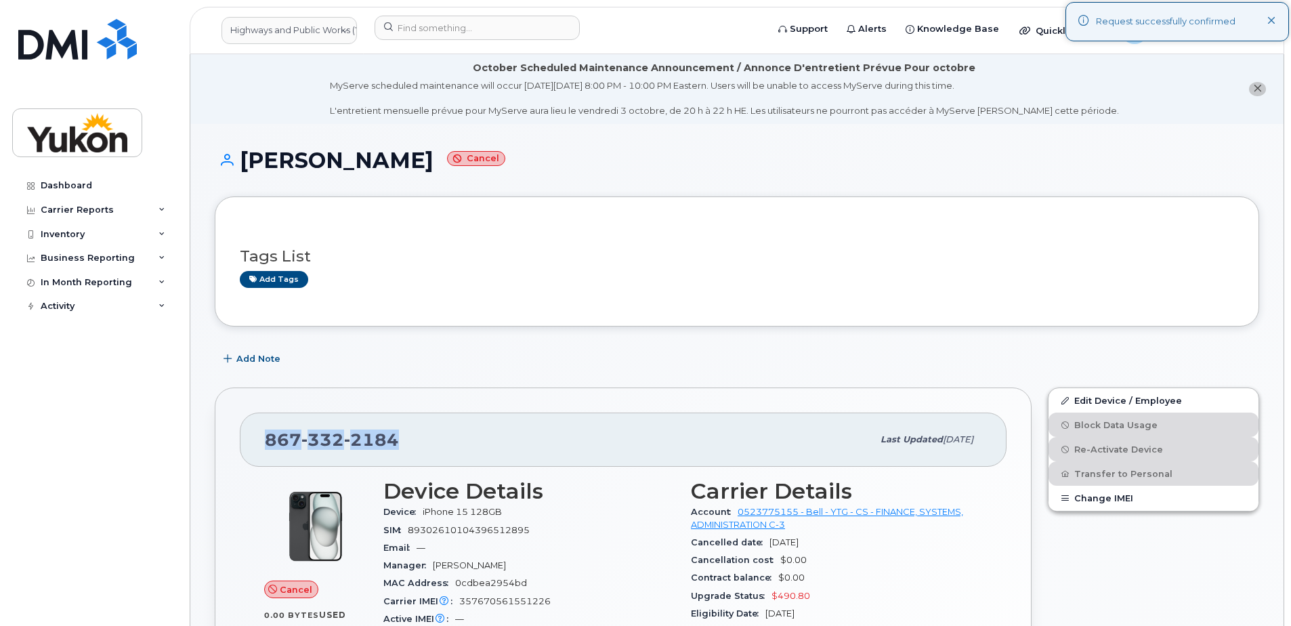
click at [1274, 20] on icon at bounding box center [1272, 21] width 9 height 9
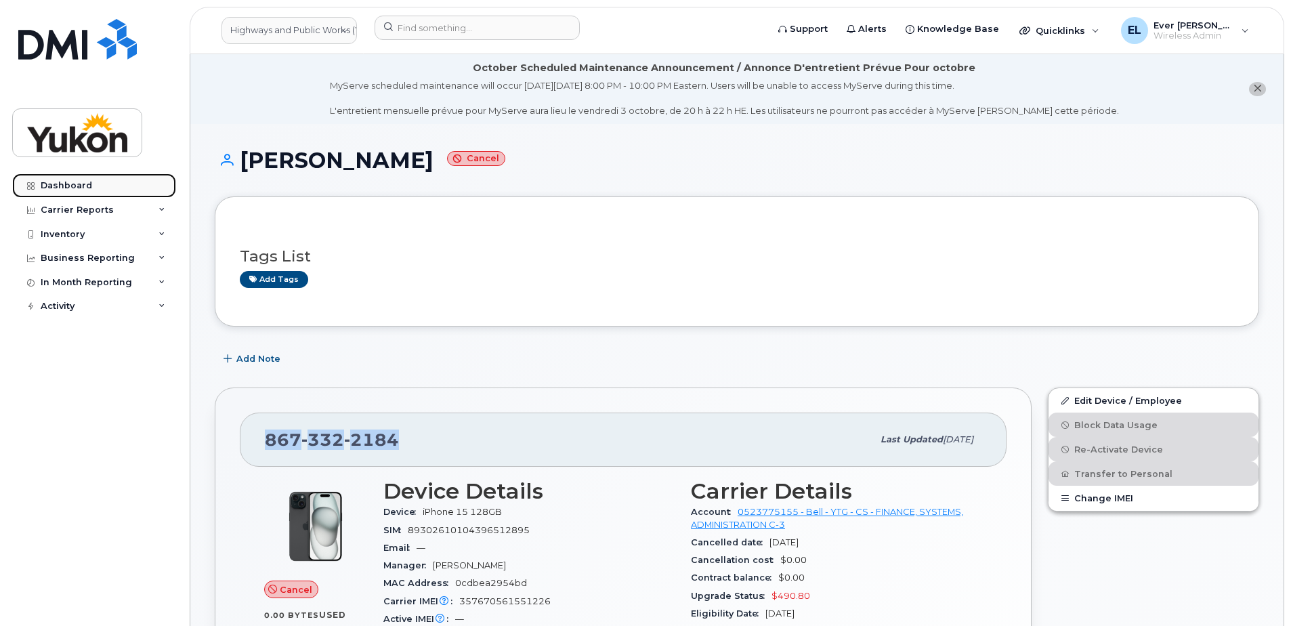
click at [72, 185] on div "Dashboard" at bounding box center [66, 185] width 51 height 11
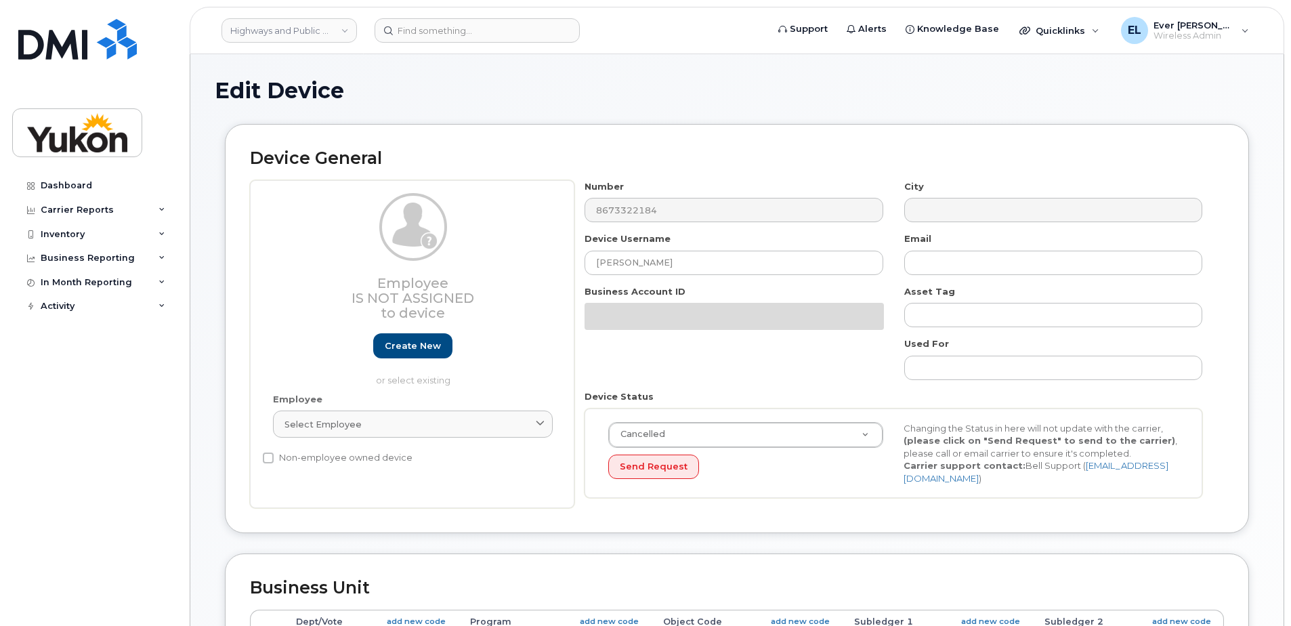
select select "33497495"
select select "33497282"
select select "33507478"
